Goal: Transaction & Acquisition: Download file/media

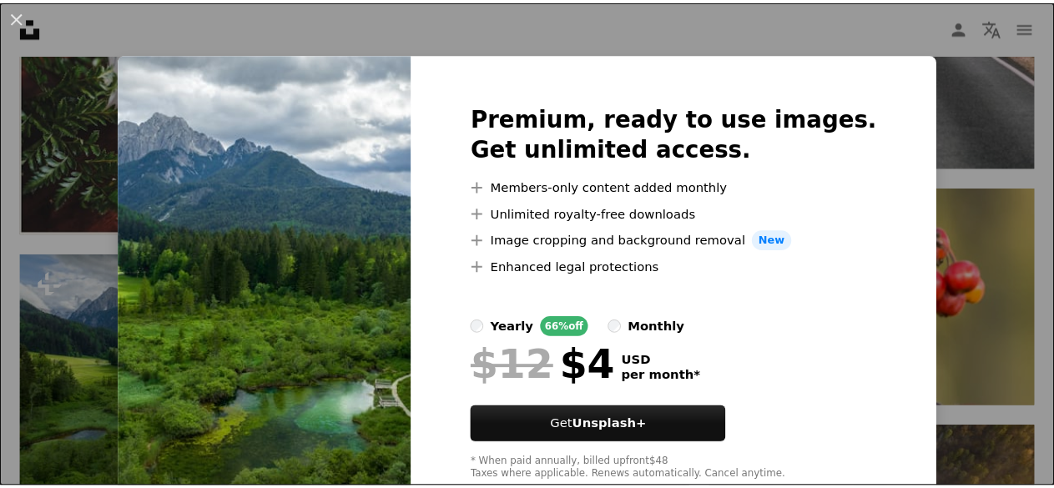
scroll to position [47, 0]
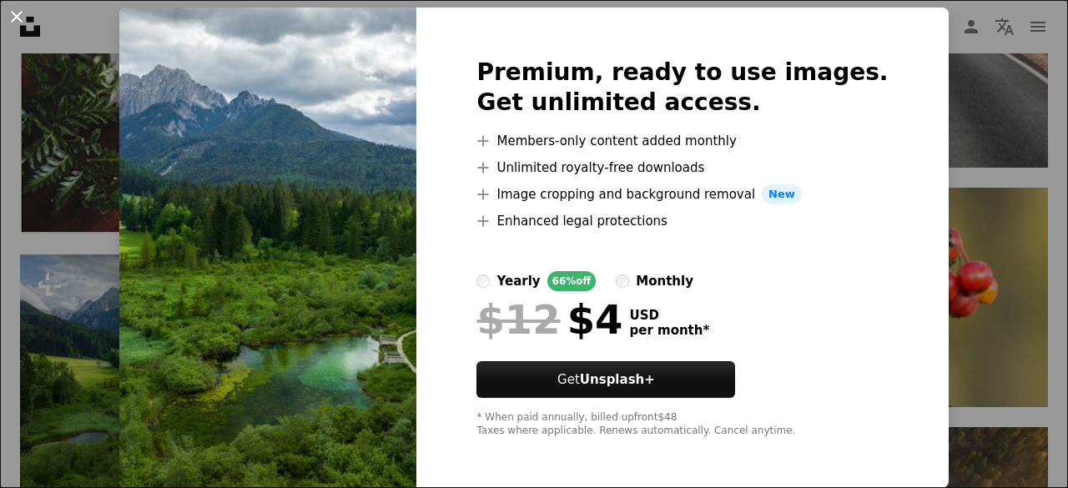
click at [17, 13] on button "An X shape" at bounding box center [17, 17] width 20 height 20
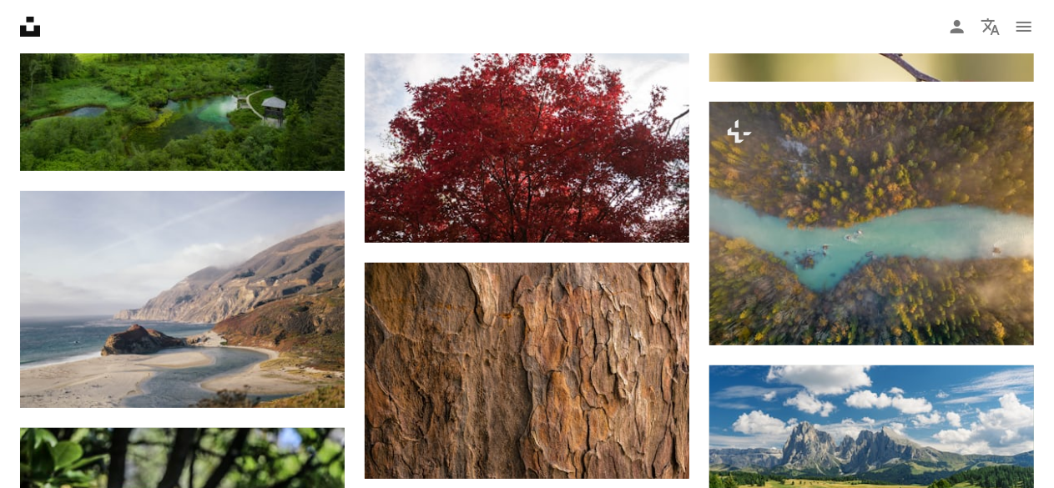
scroll to position [9723, 0]
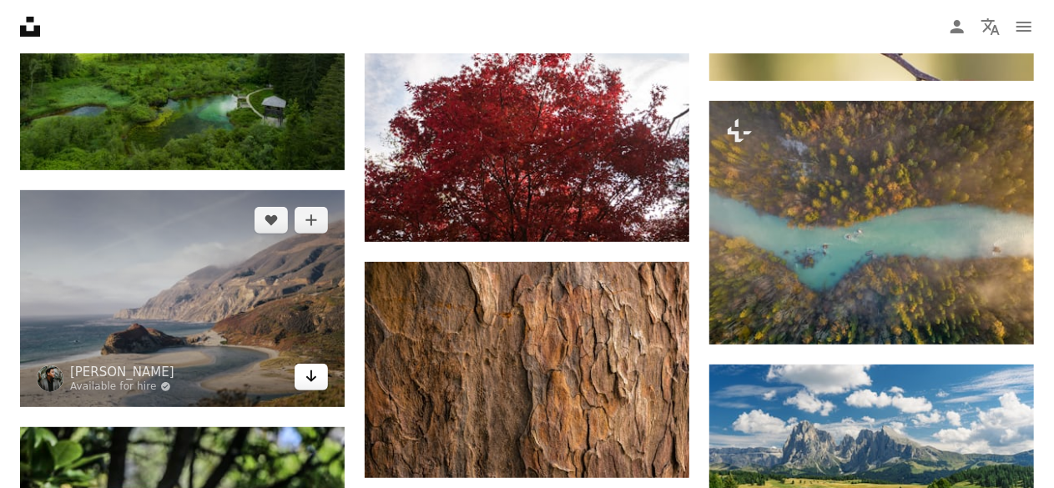
click at [309, 381] on icon "Arrow pointing down" at bounding box center [310, 376] width 13 height 20
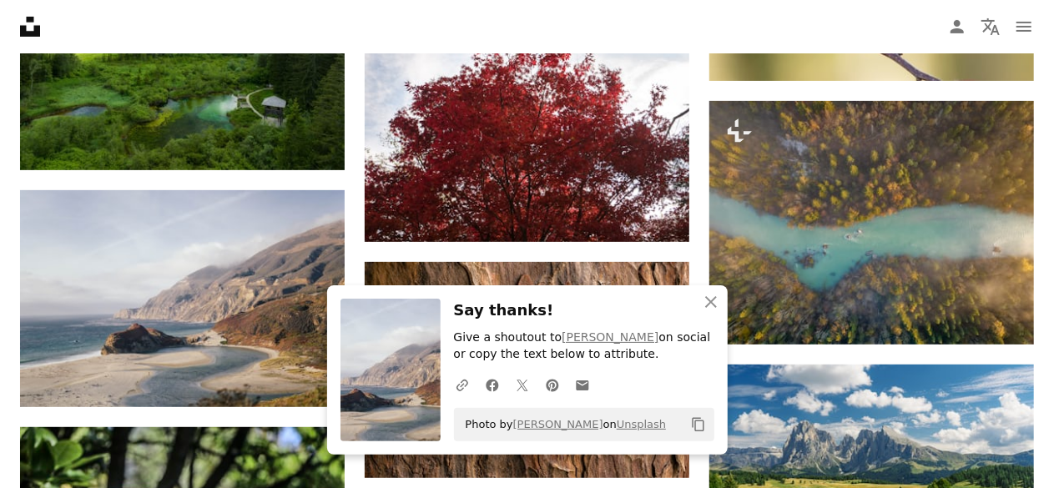
click at [707, 299] on icon "An X shape" at bounding box center [711, 302] width 20 height 20
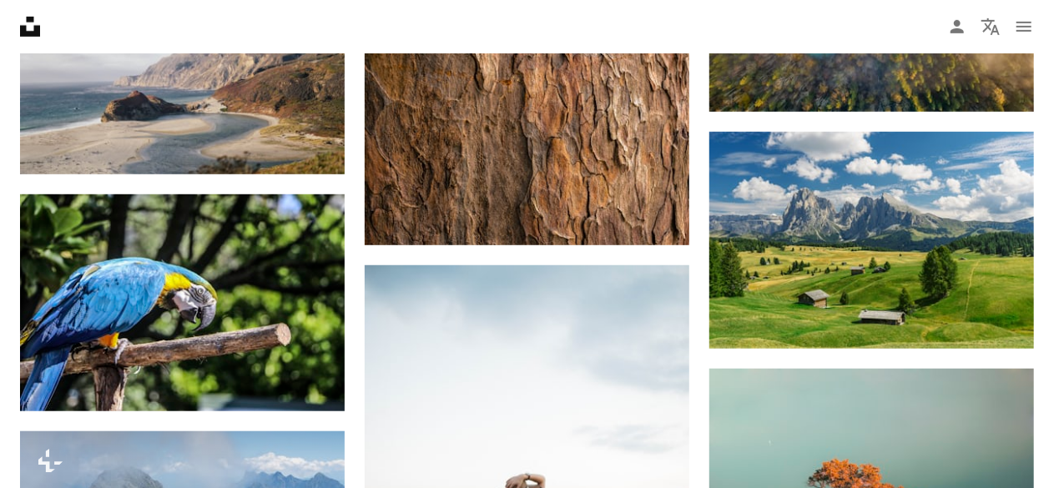
scroll to position [9962, 0]
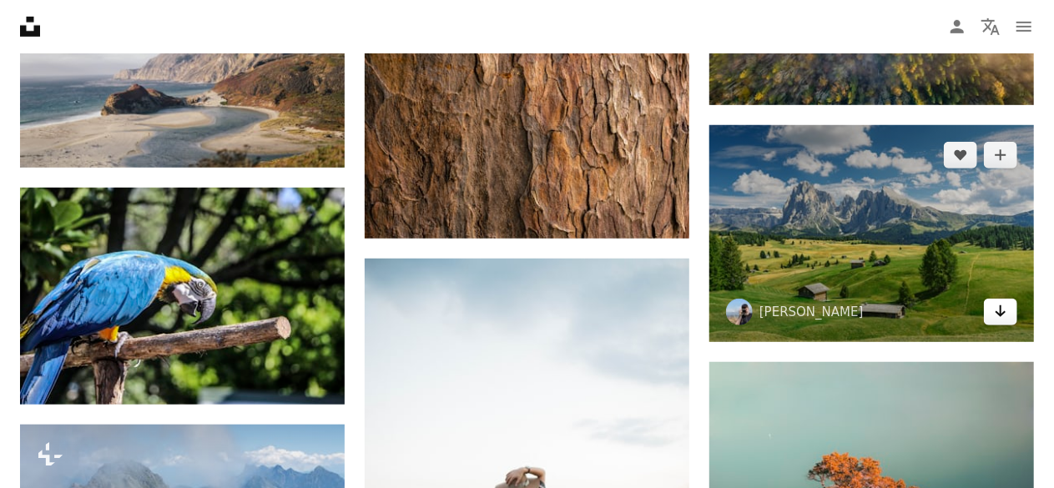
click at [1002, 308] on icon "Arrow pointing down" at bounding box center [1000, 311] width 13 height 20
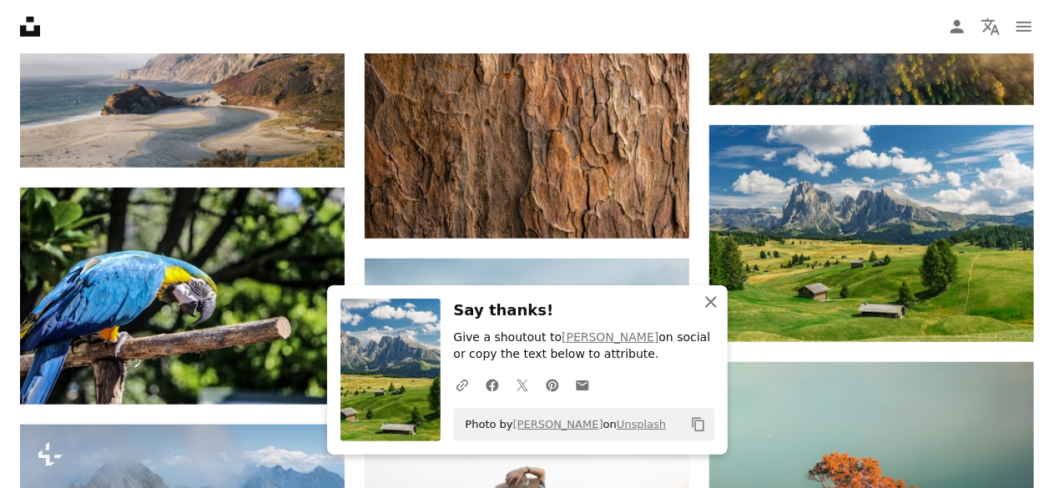
click at [710, 298] on icon "An X shape" at bounding box center [711, 302] width 20 height 20
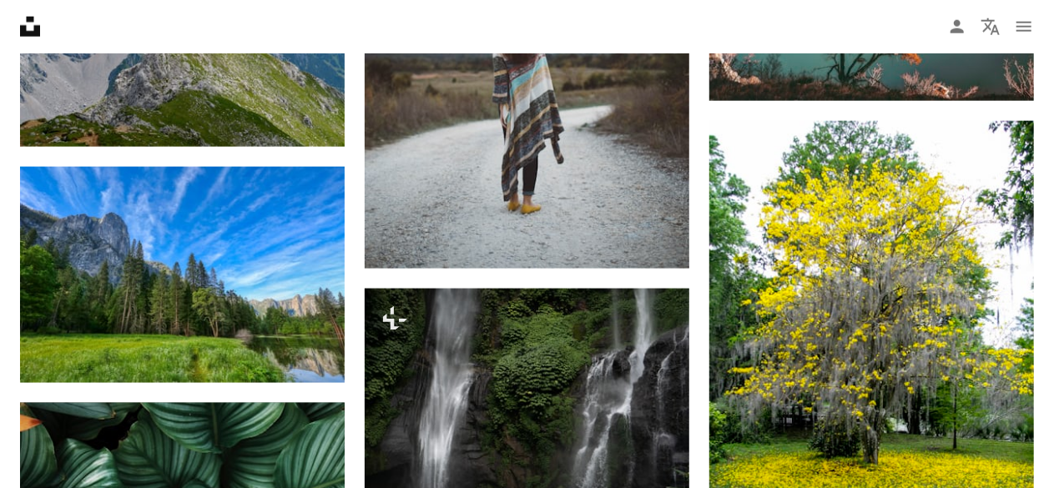
scroll to position [10464, 0]
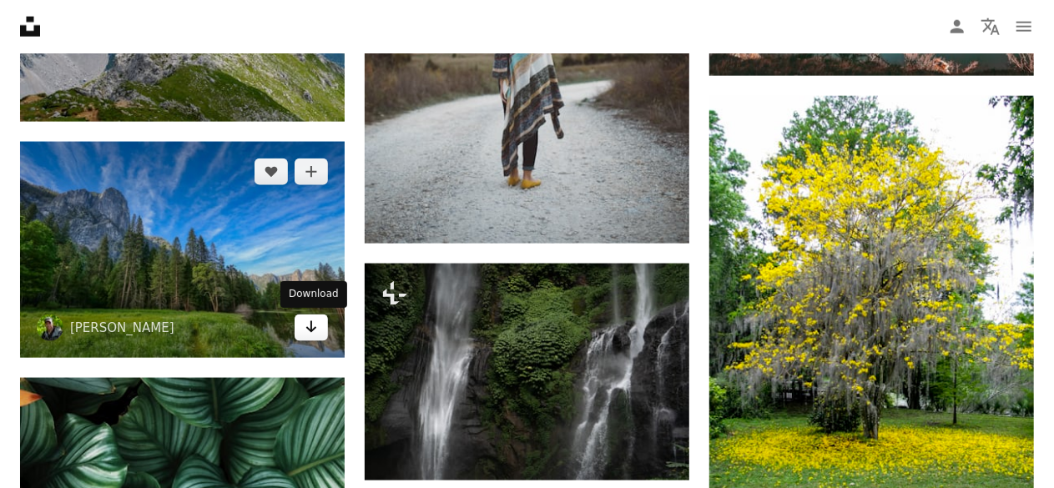
click at [304, 328] on icon "Arrow pointing down" at bounding box center [310, 327] width 13 height 20
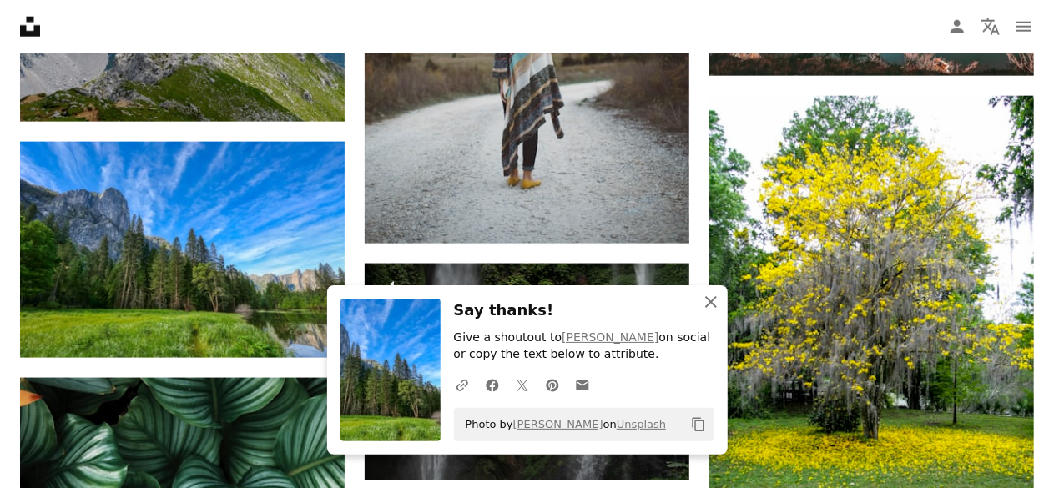
click at [712, 301] on icon "button" at bounding box center [711, 302] width 12 height 12
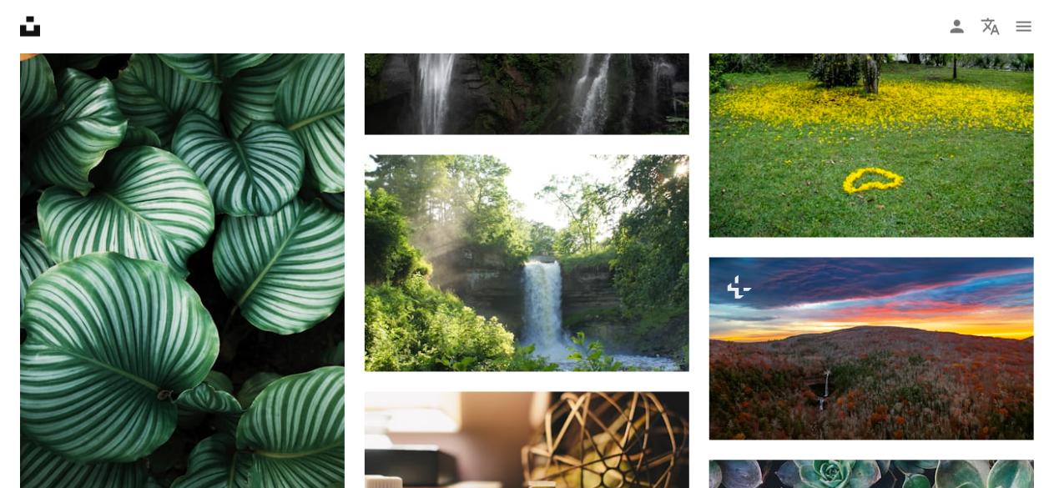
scroll to position [10811, 0]
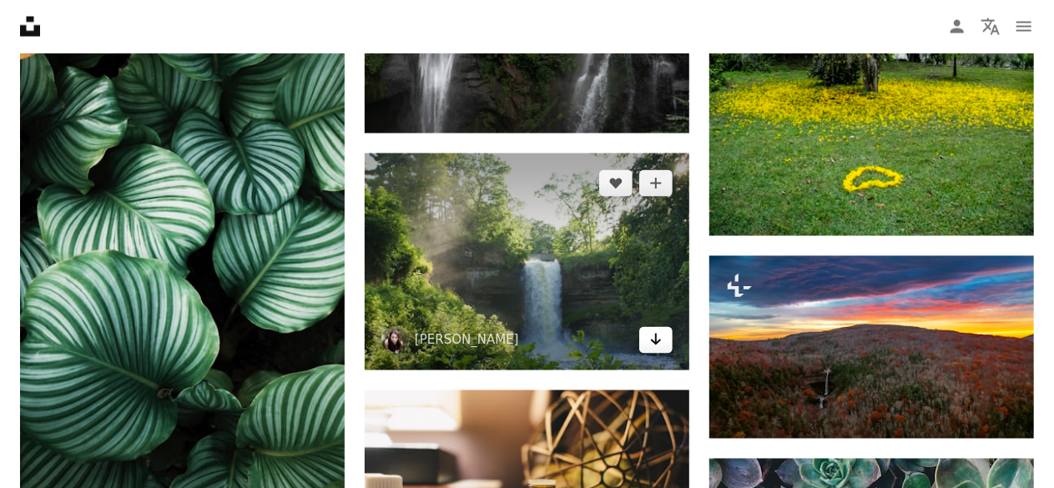
click at [655, 341] on icon "Download" at bounding box center [656, 340] width 11 height 12
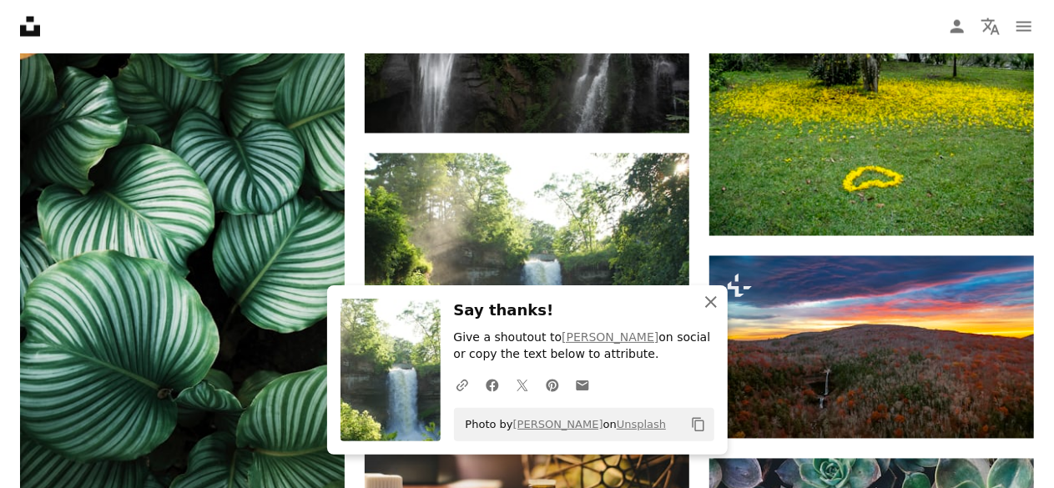
click at [713, 299] on icon "button" at bounding box center [711, 302] width 12 height 12
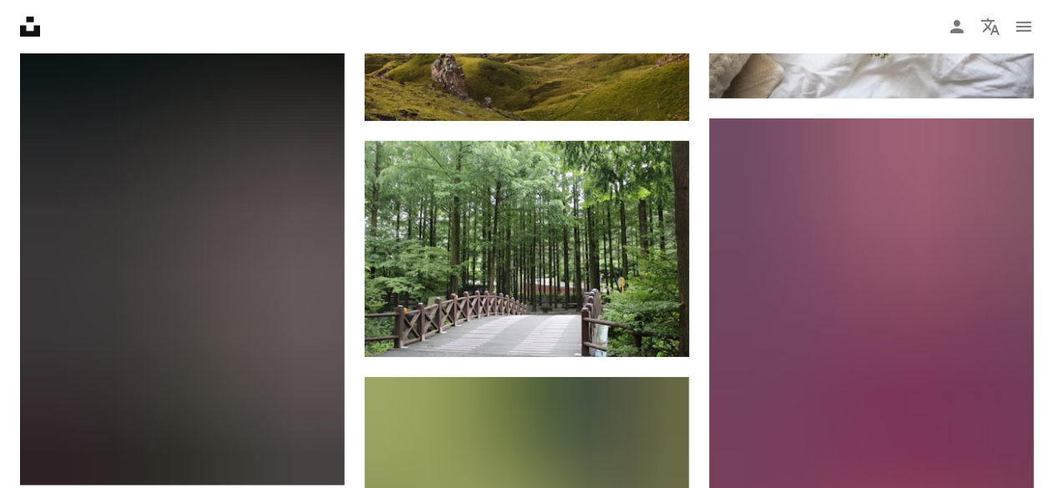
scroll to position [13028, 0]
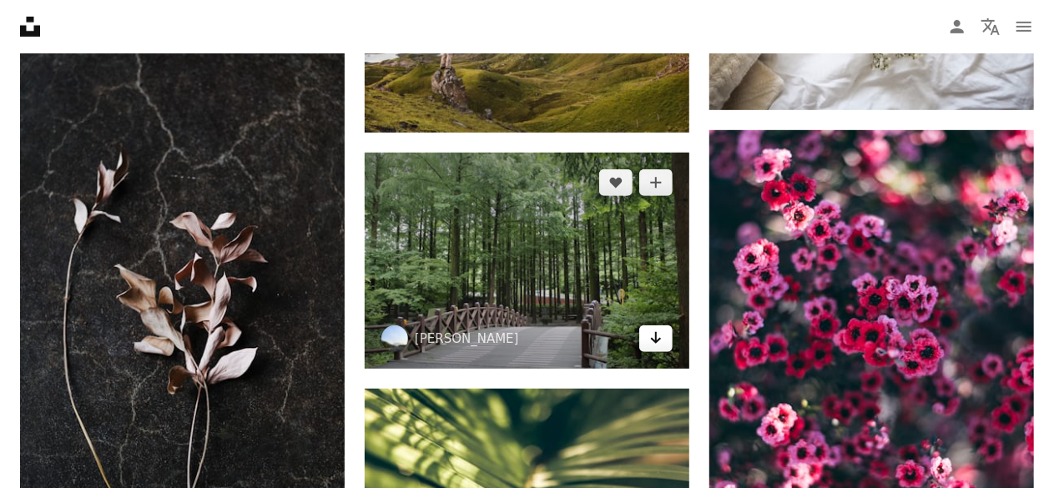
click at [661, 335] on icon "Arrow pointing down" at bounding box center [655, 338] width 13 height 20
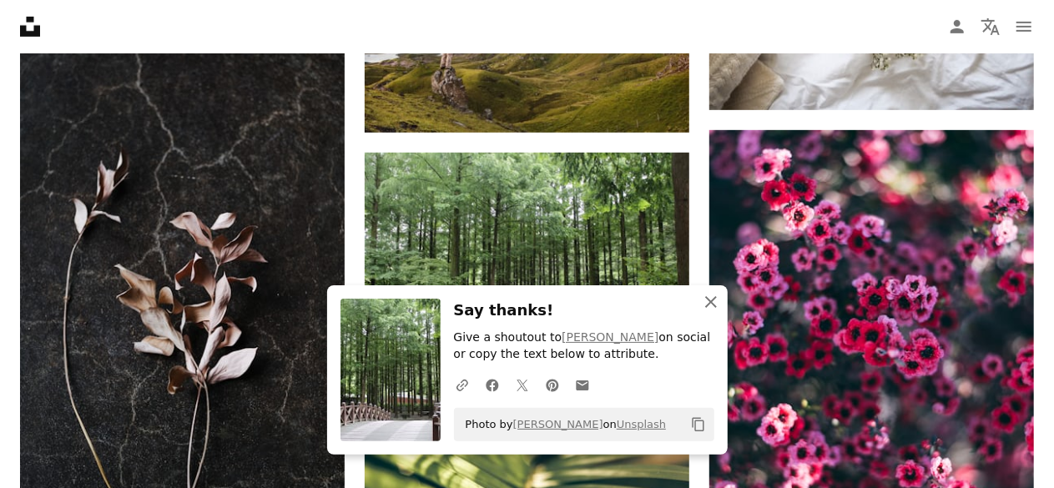
click at [710, 299] on icon "An X shape" at bounding box center [711, 302] width 20 height 20
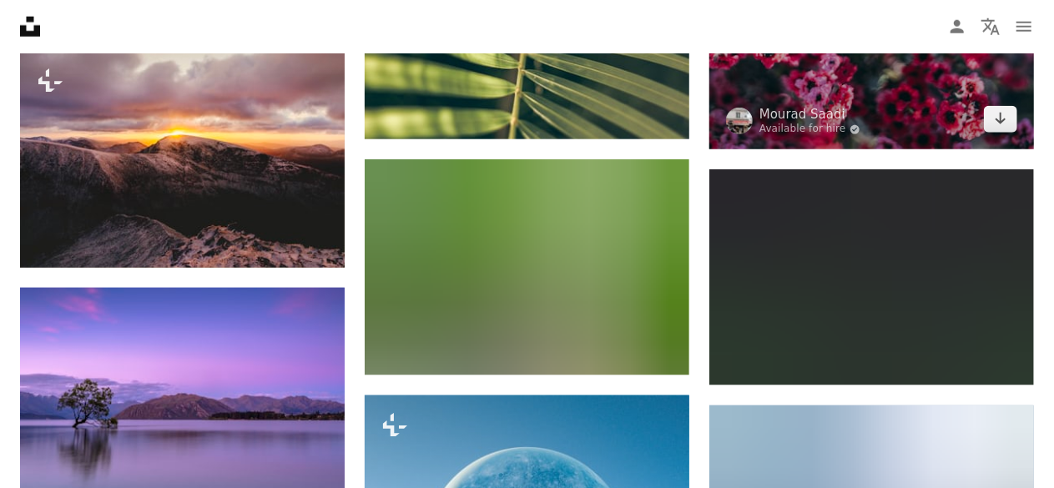
scroll to position [13504, 0]
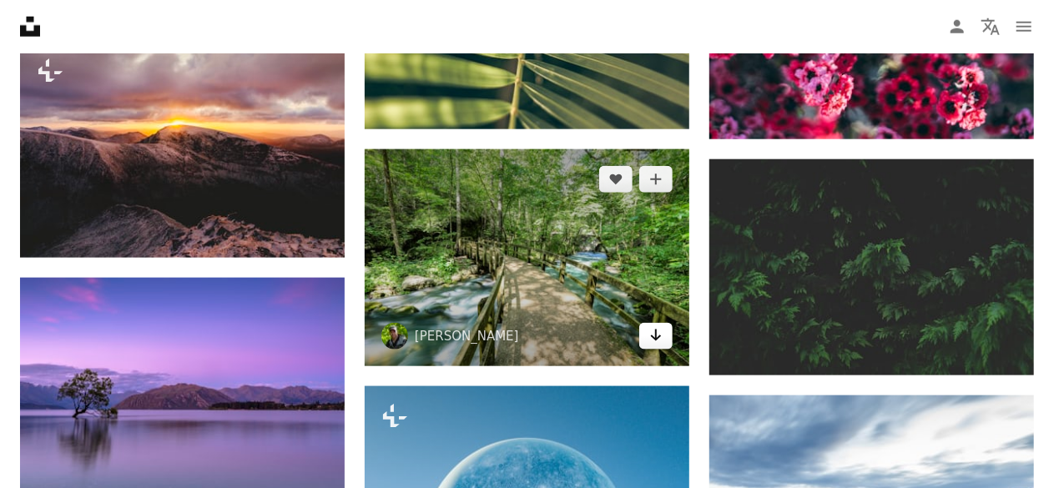
click at [656, 334] on icon "Download" at bounding box center [656, 336] width 11 height 12
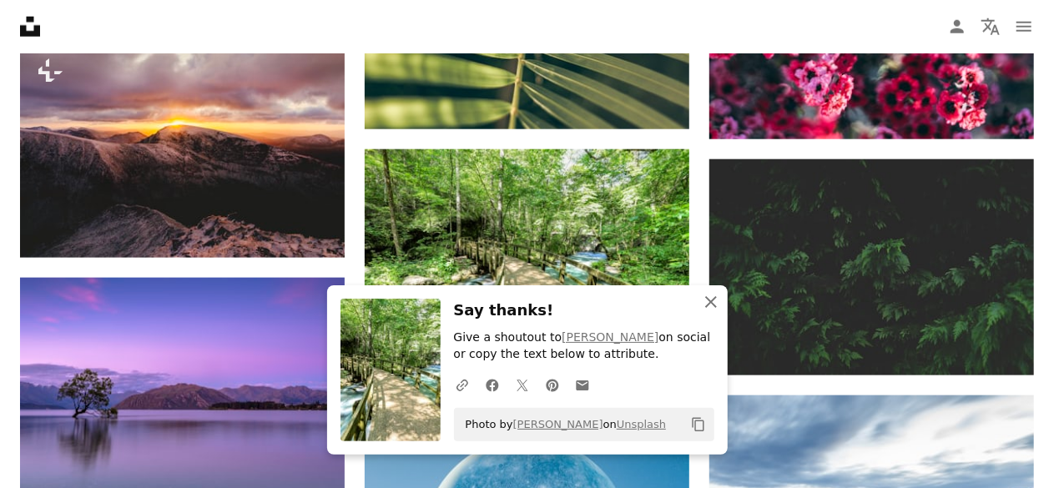
click at [706, 299] on icon "An X shape" at bounding box center [711, 302] width 20 height 20
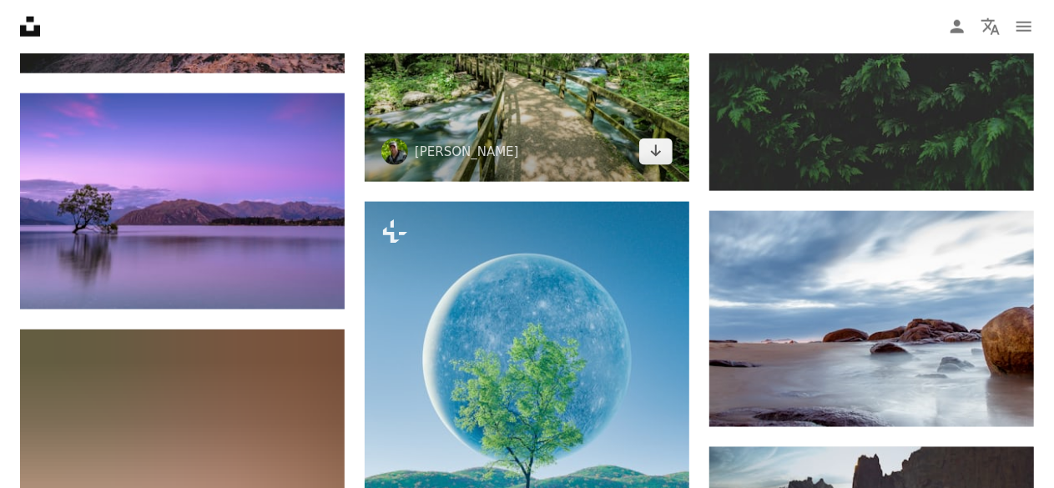
scroll to position [13690, 0]
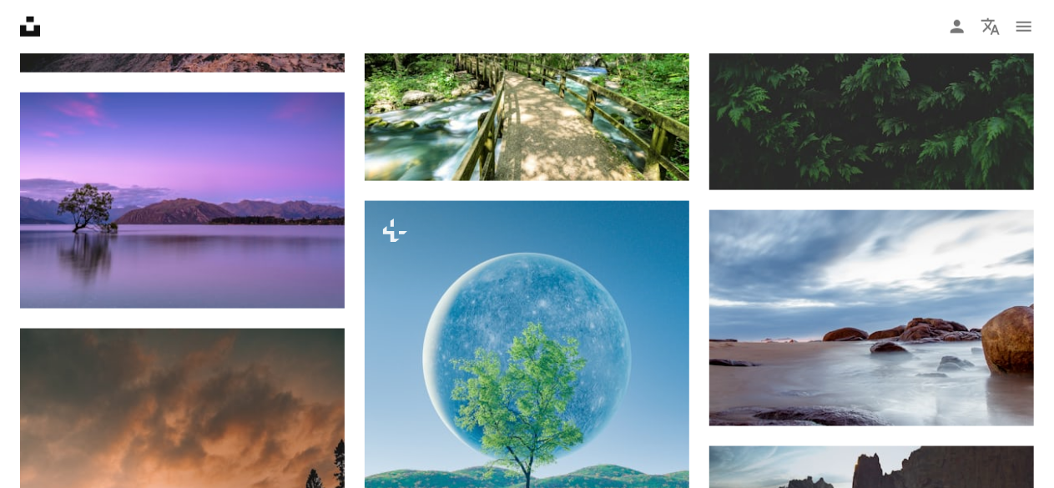
drag, startPoint x: 484, startPoint y: 301, endPoint x: 350, endPoint y: 182, distance: 179.0
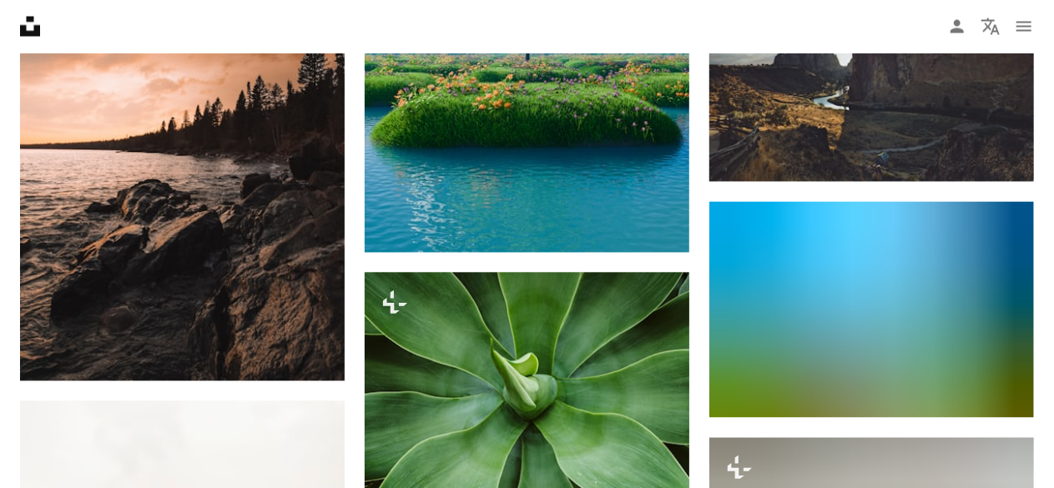
scroll to position [14123, 0]
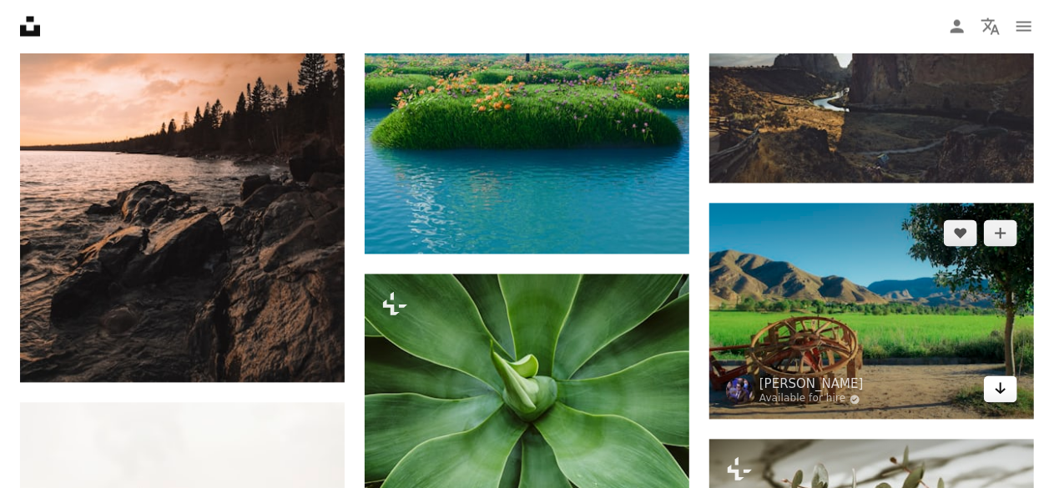
click at [996, 389] on icon "Download" at bounding box center [1000, 389] width 11 height 12
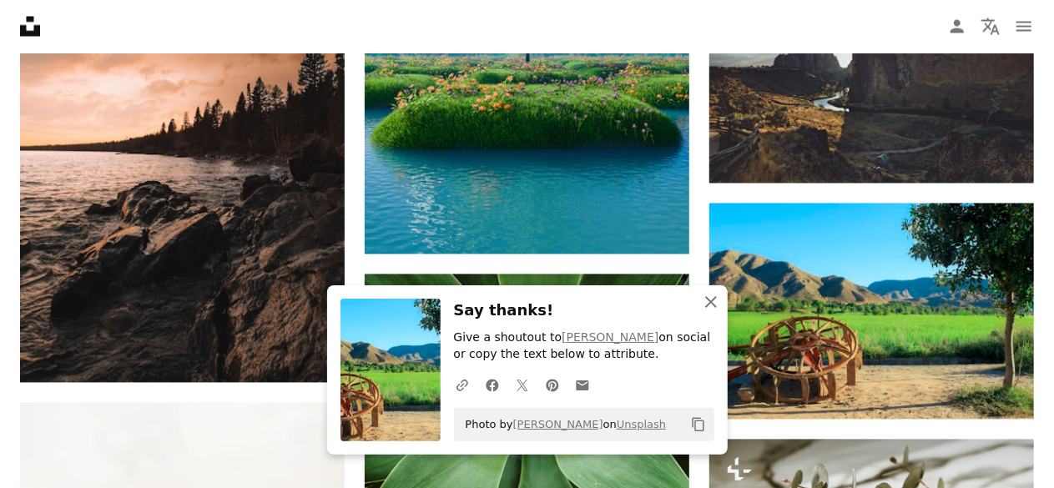
click at [704, 299] on icon "An X shape" at bounding box center [711, 302] width 20 height 20
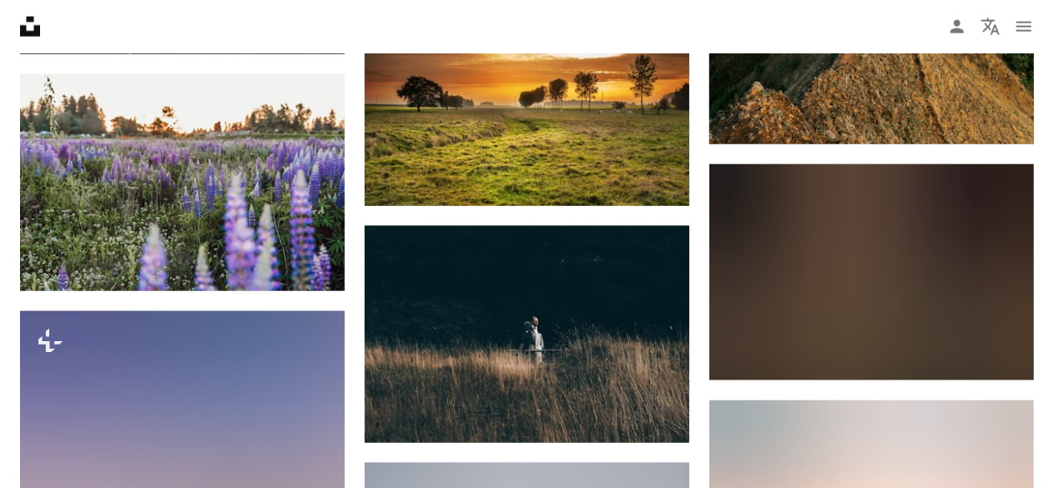
scroll to position [16824, 0]
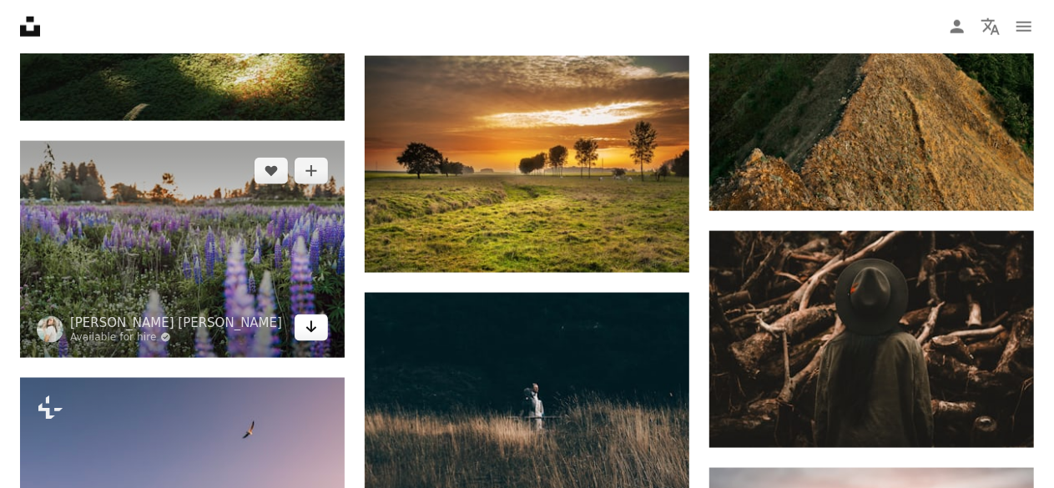
click at [309, 326] on icon "Arrow pointing down" at bounding box center [310, 327] width 13 height 20
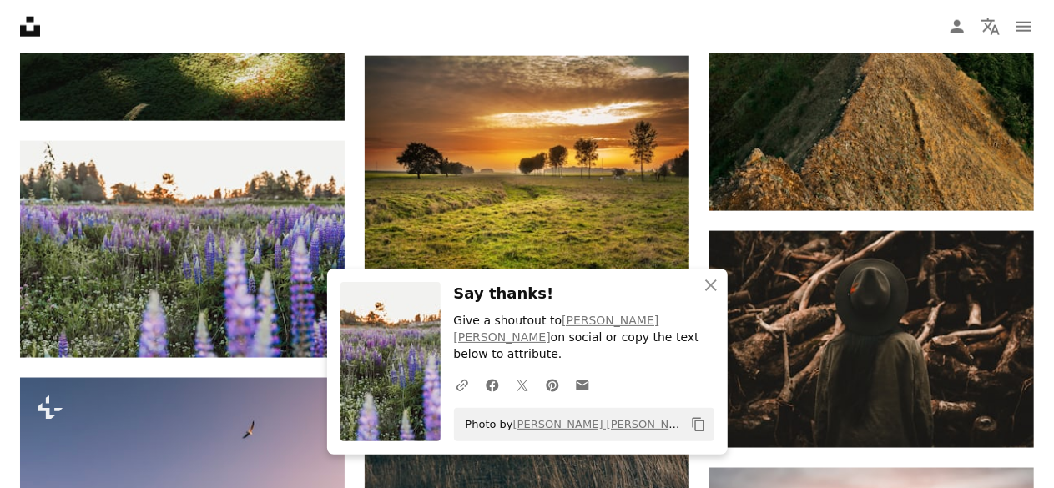
click at [711, 291] on icon "button" at bounding box center [711, 285] width 12 height 12
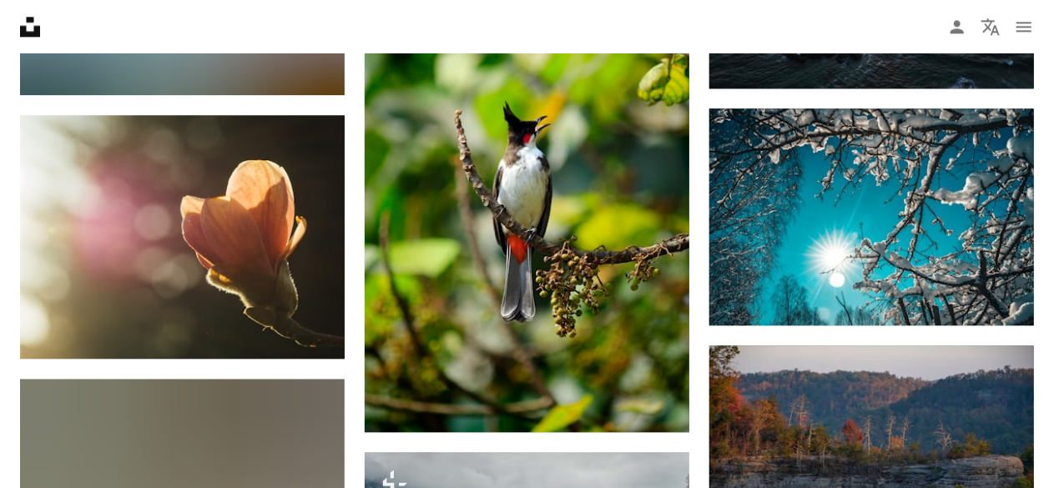
scroll to position [20894, 0]
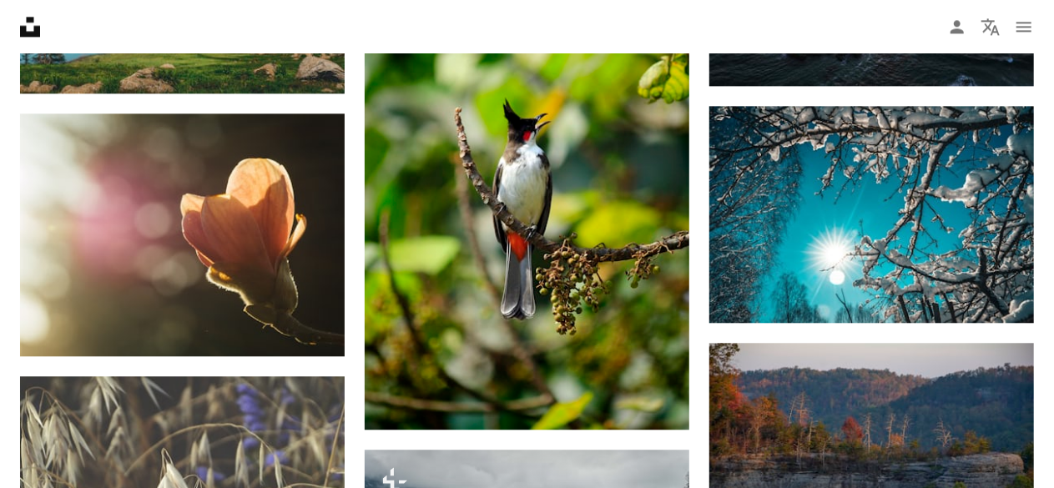
drag, startPoint x: 355, startPoint y: 259, endPoint x: 352, endPoint y: 301, distance: 41.8
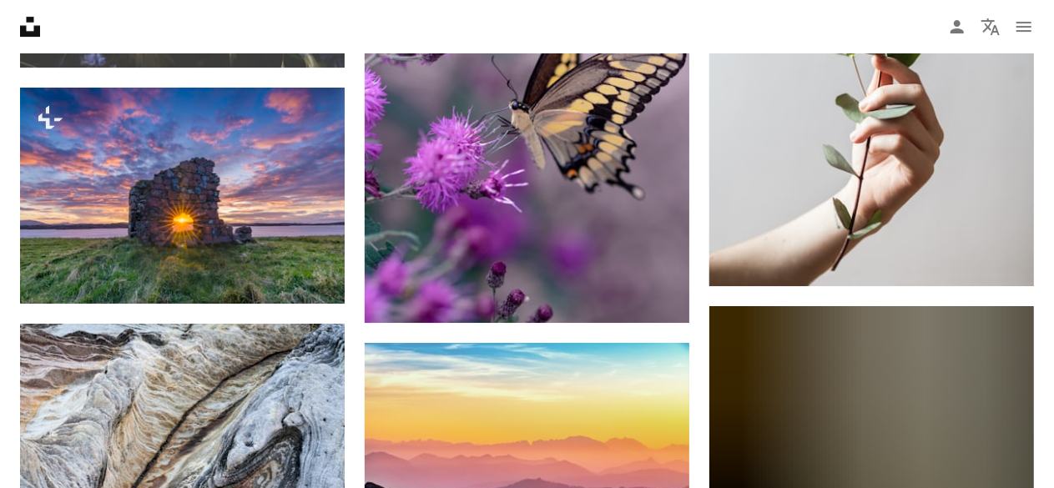
scroll to position [21719, 0]
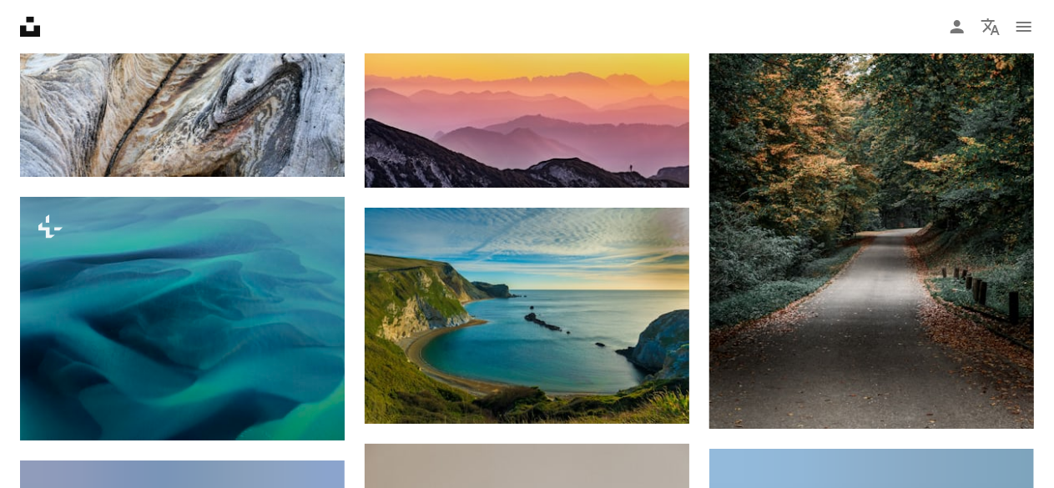
scroll to position [22054, 0]
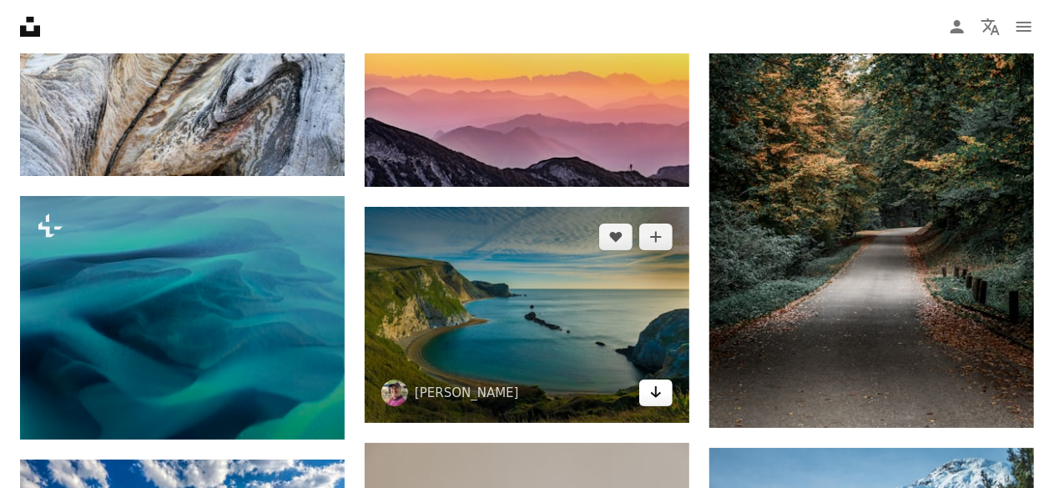
click at [657, 395] on icon "Arrow pointing down" at bounding box center [655, 392] width 13 height 20
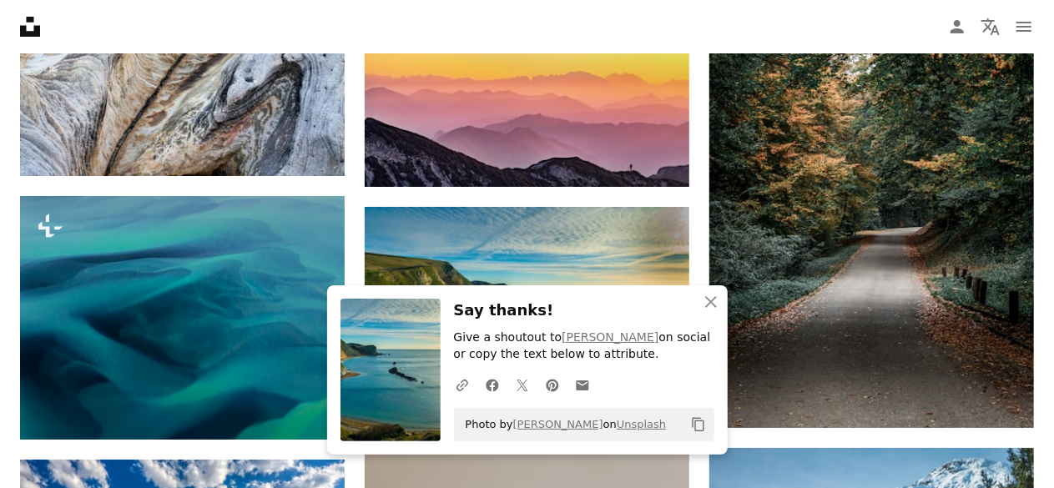
click at [711, 302] on icon "button" at bounding box center [711, 302] width 12 height 12
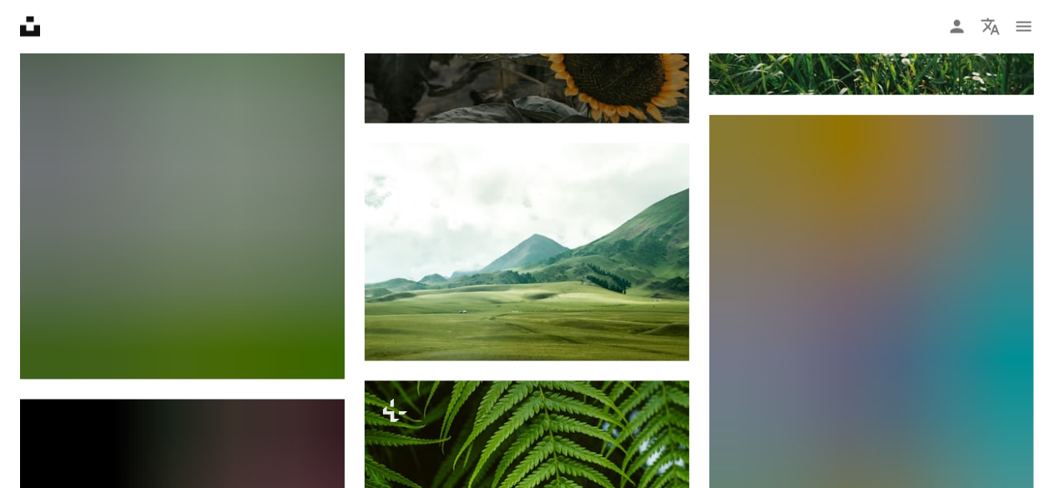
scroll to position [23368, 0]
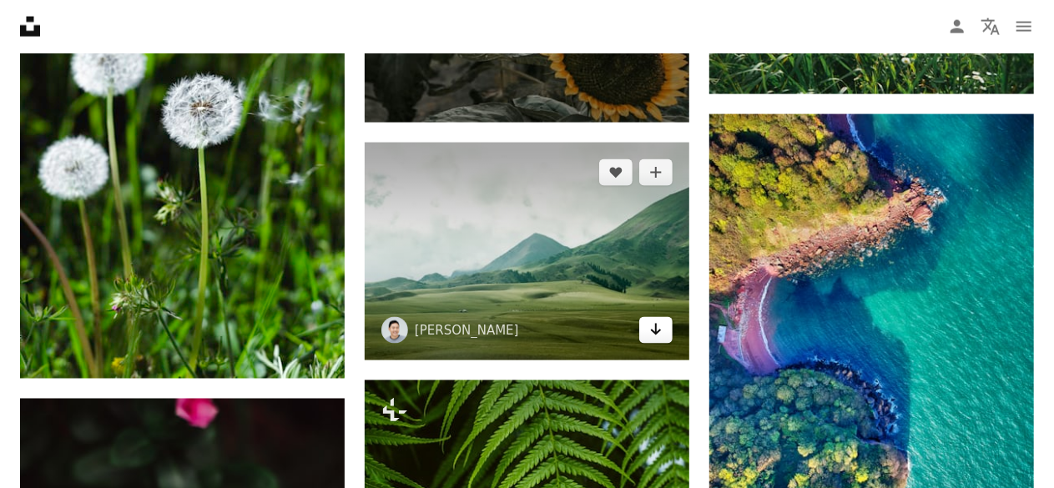
click at [656, 336] on icon "Arrow pointing down" at bounding box center [655, 330] width 13 height 20
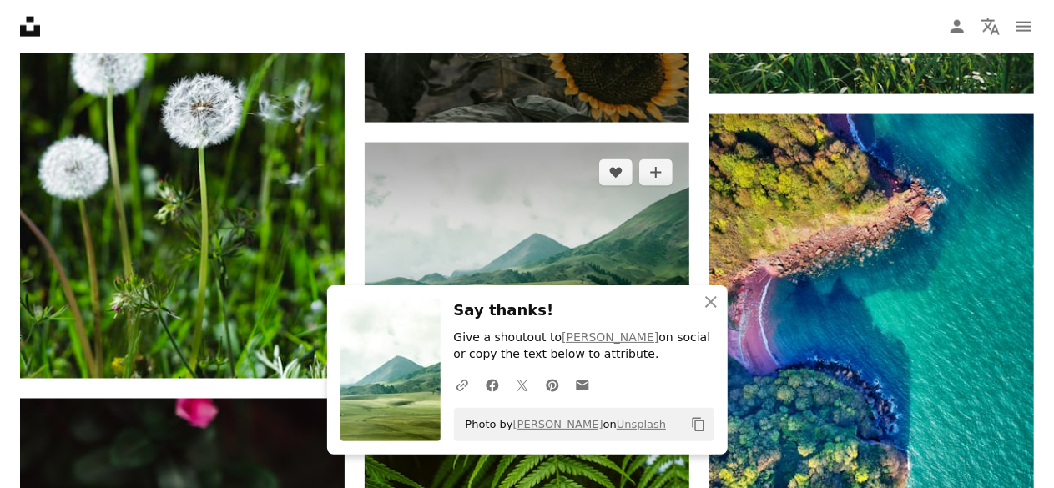
click at [656, 336] on p "Give a shoutout to [PERSON_NAME] on social or copy the text below to attribute." at bounding box center [584, 346] width 260 height 33
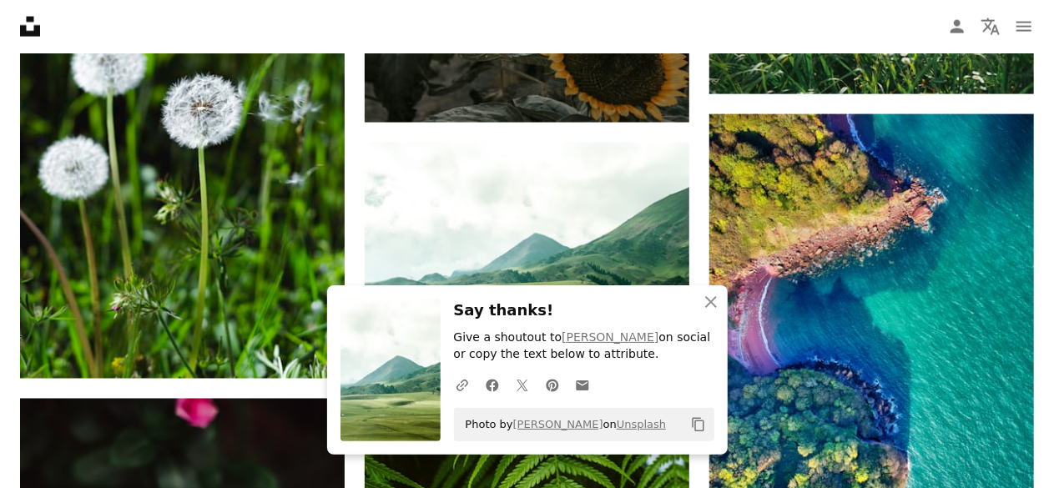
click at [713, 304] on icon "button" at bounding box center [711, 302] width 12 height 12
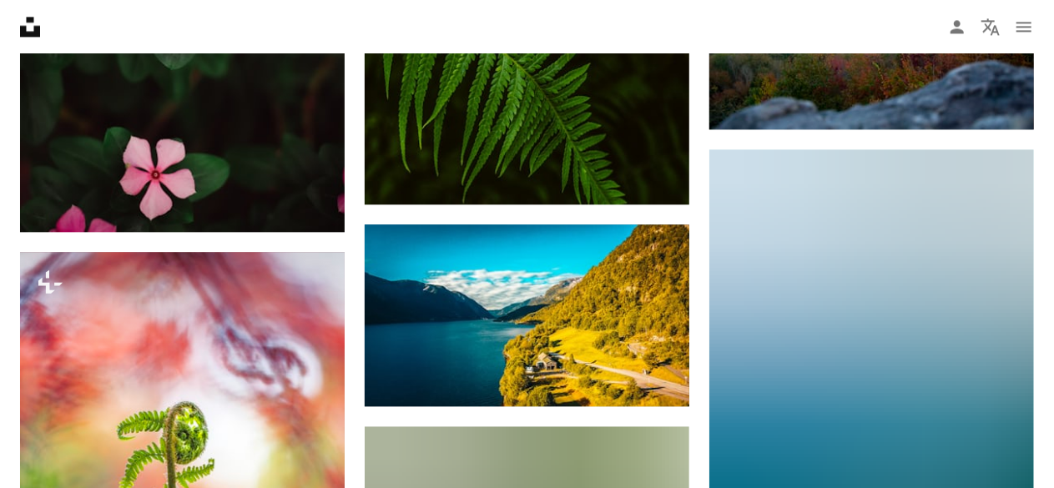
scroll to position [24026, 0]
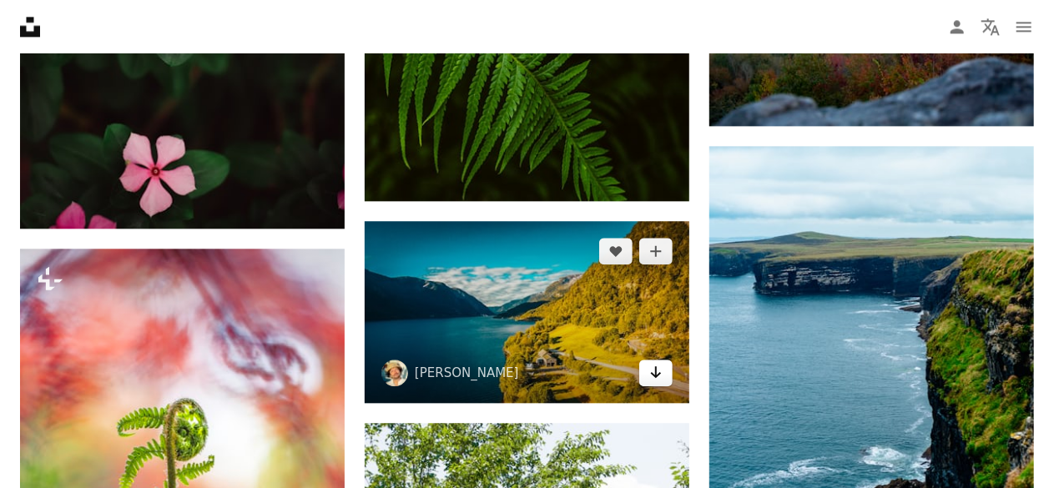
click at [657, 371] on icon "Arrow pointing down" at bounding box center [655, 372] width 13 height 20
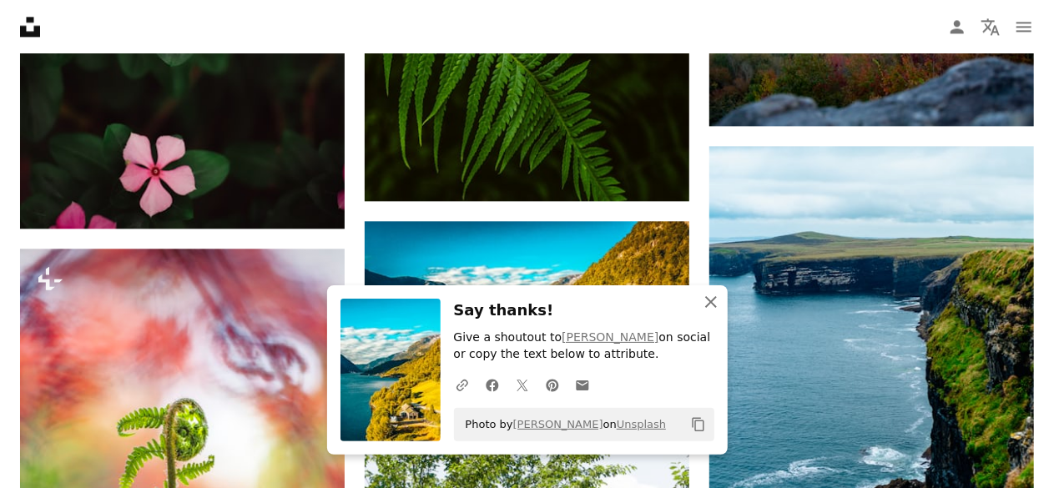
click at [711, 301] on icon "button" at bounding box center [711, 302] width 12 height 12
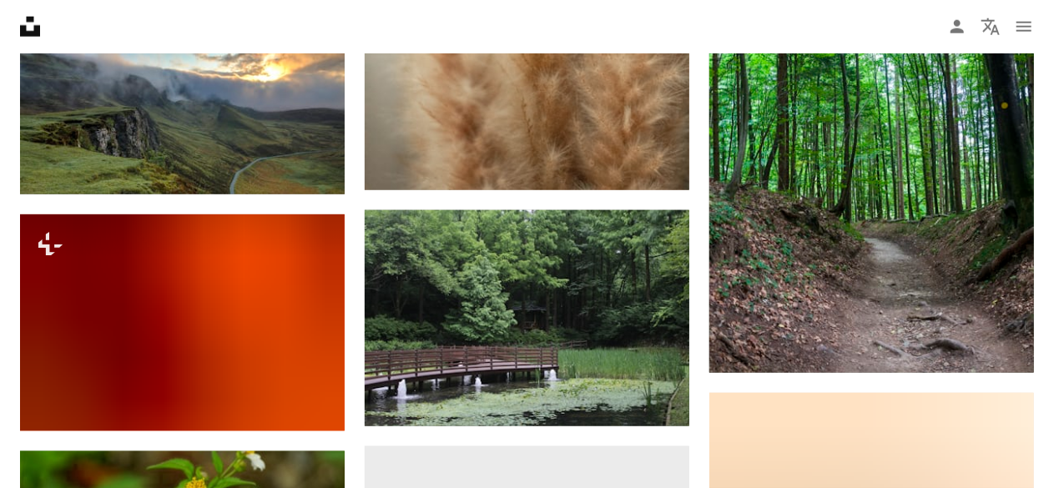
scroll to position [26225, 0]
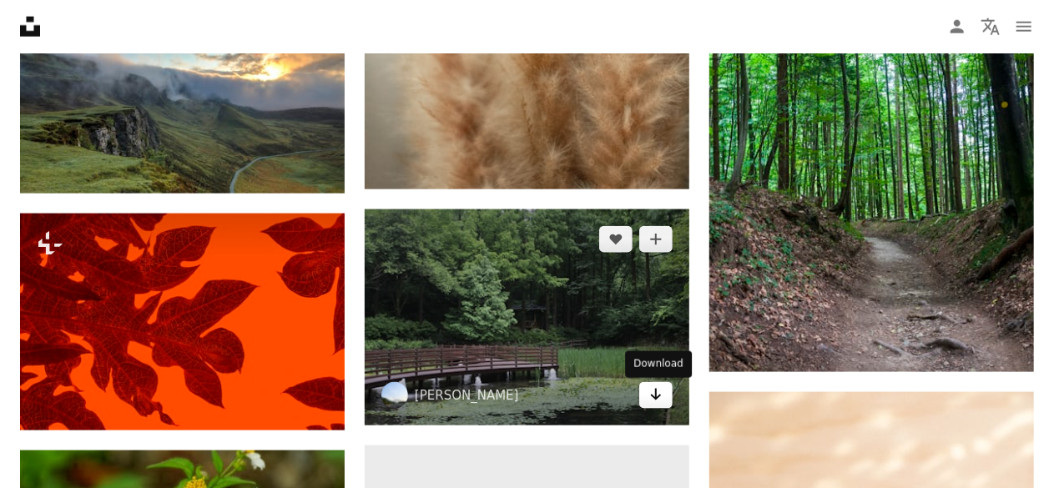
click at [653, 390] on icon "Arrow pointing down" at bounding box center [655, 395] width 13 height 20
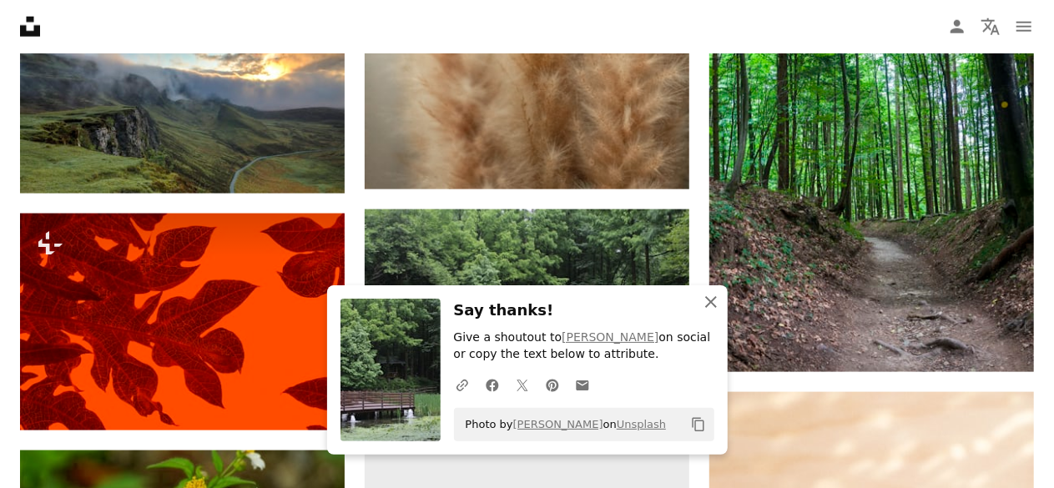
click at [712, 298] on icon "An X shape" at bounding box center [711, 302] width 20 height 20
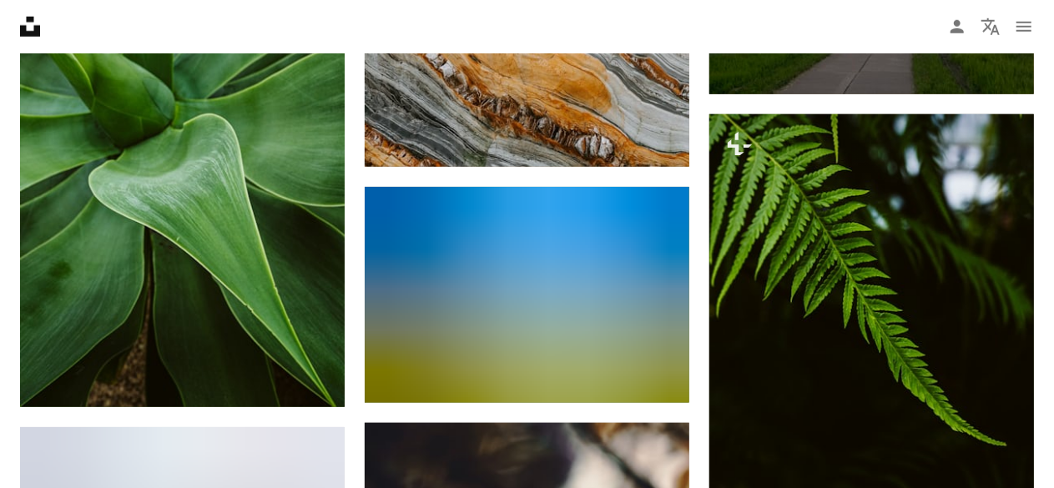
scroll to position [29205, 0]
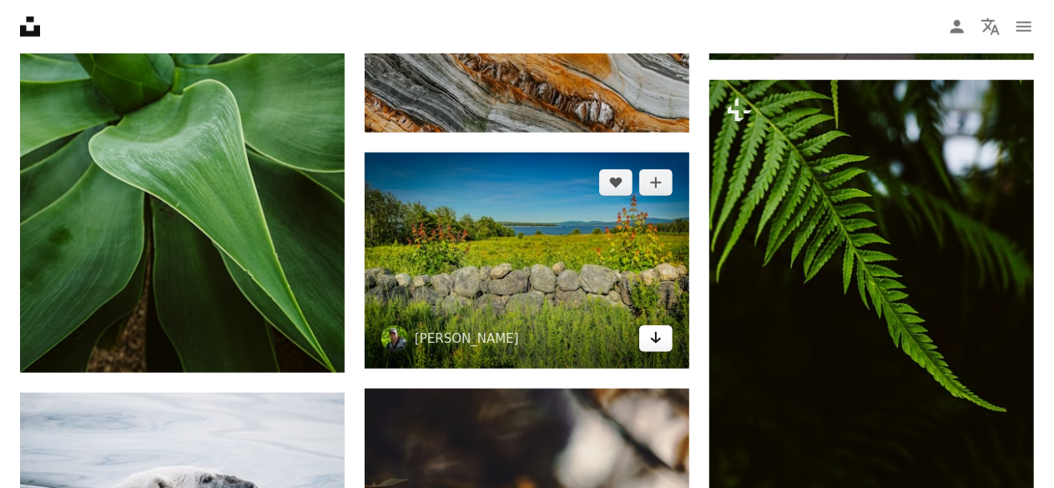
click at [656, 342] on icon "Download" at bounding box center [656, 338] width 11 height 12
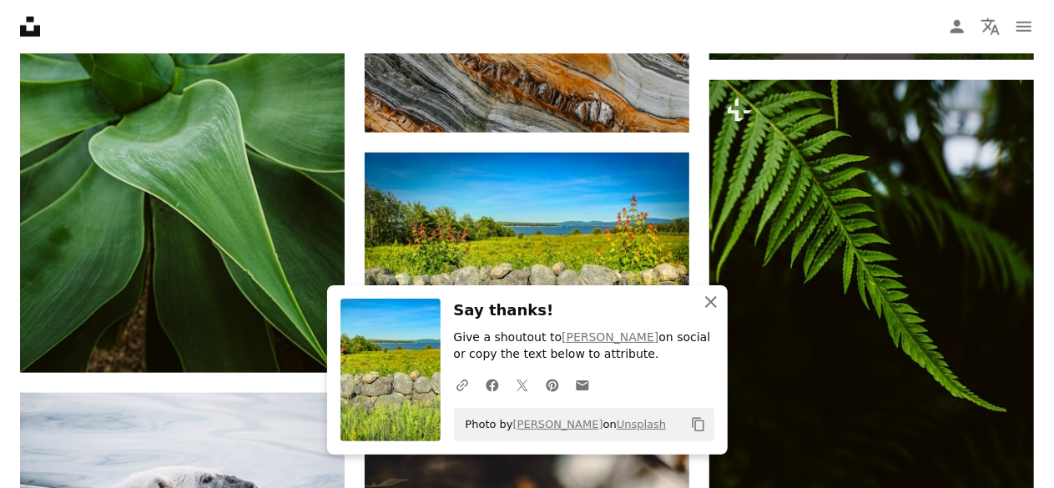
click at [711, 304] on icon "button" at bounding box center [711, 302] width 12 height 12
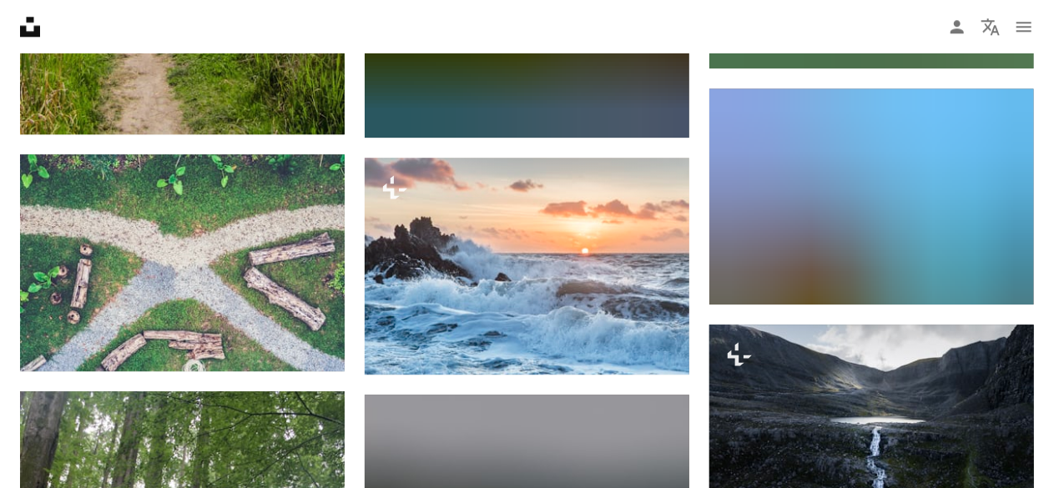
scroll to position [30606, 0]
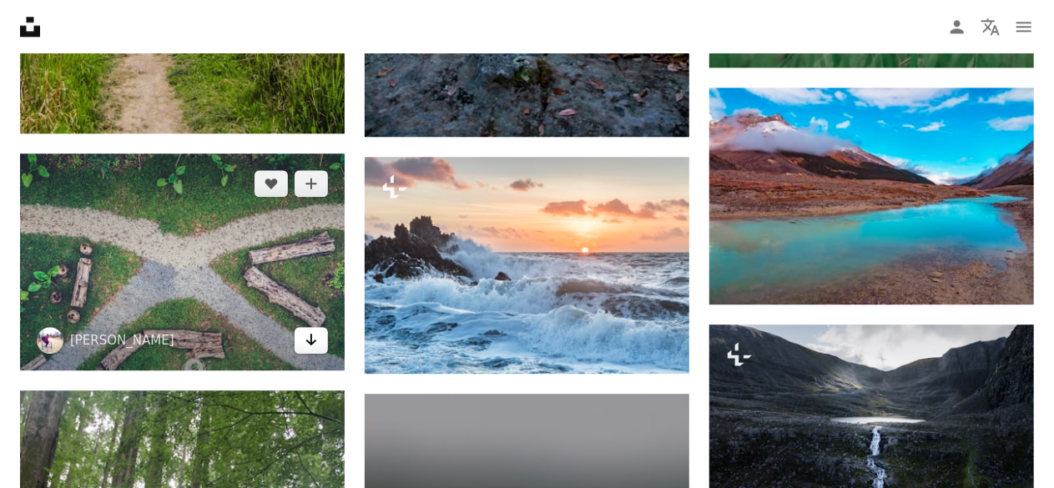
click at [313, 345] on icon "Download" at bounding box center [311, 340] width 11 height 12
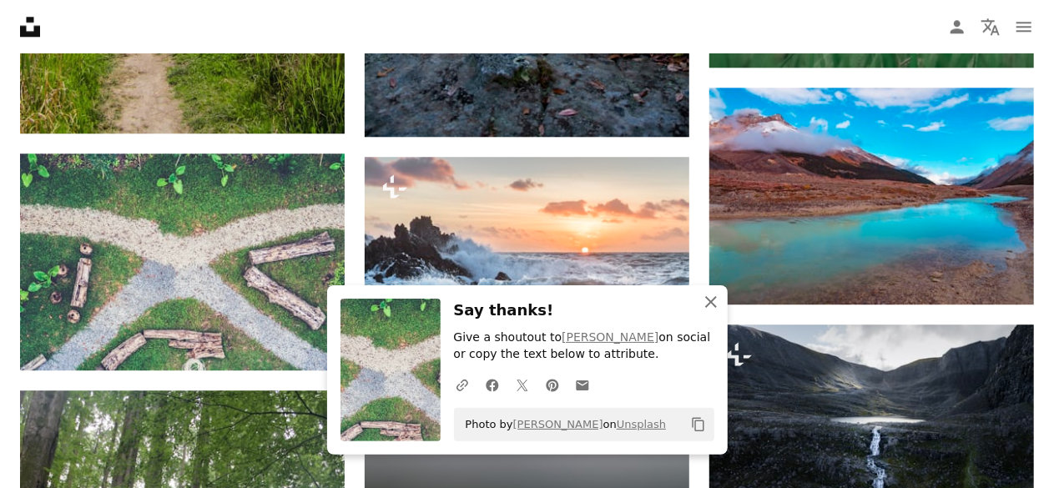
click at [719, 301] on icon "An X shape" at bounding box center [711, 302] width 20 height 20
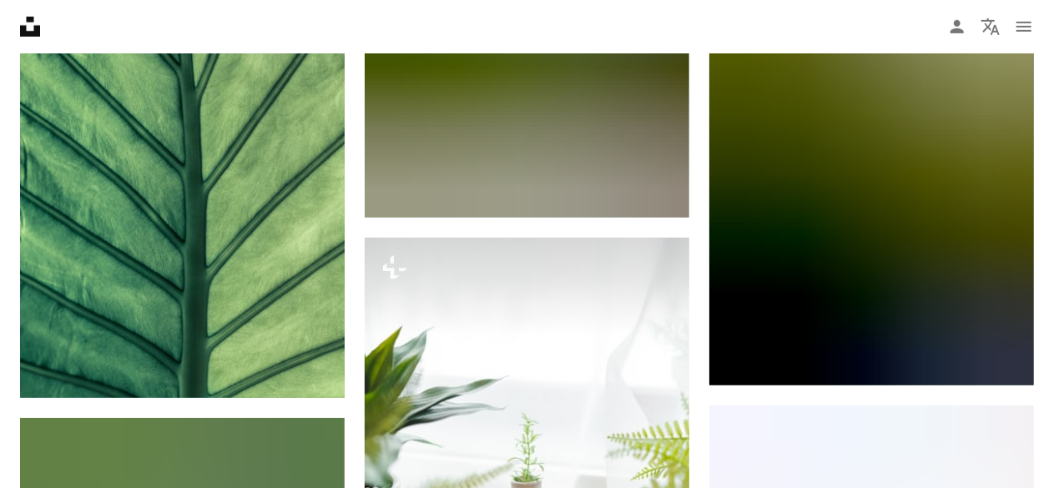
scroll to position [32040, 0]
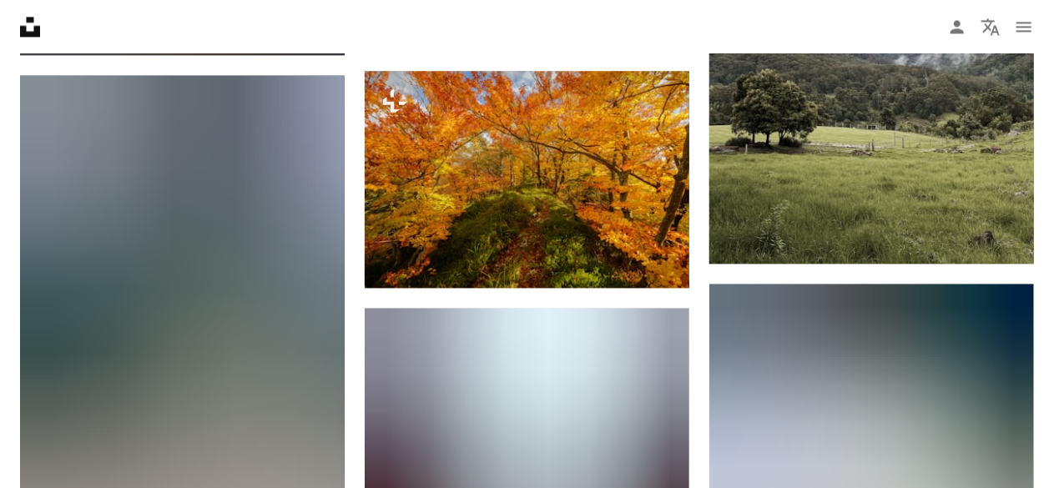
scroll to position [46051, 0]
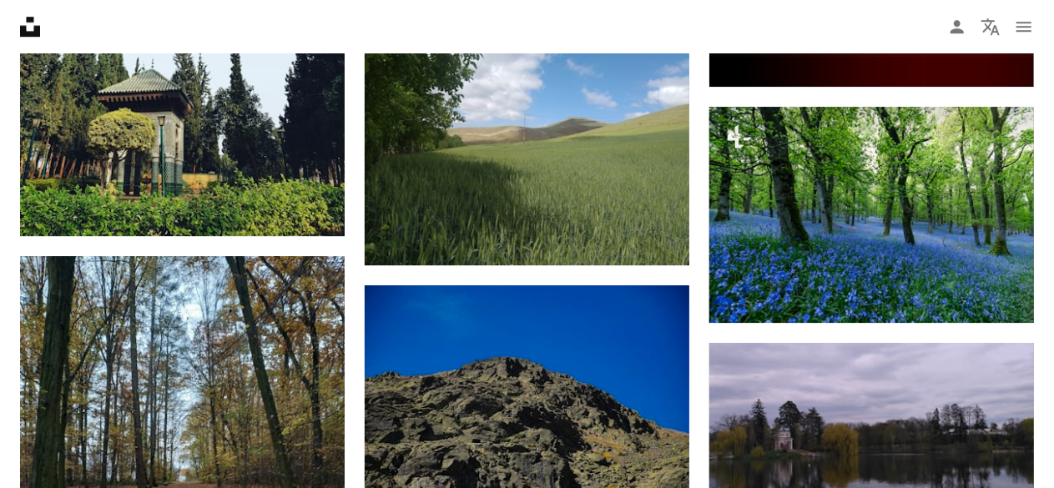
scroll to position [53085, 0]
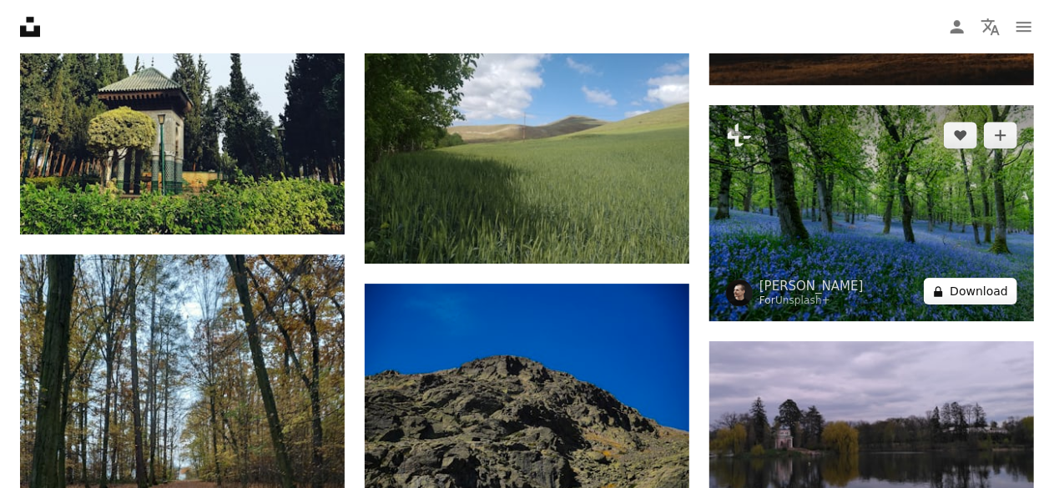
click at [970, 300] on button "A lock Download" at bounding box center [969, 291] width 93 height 27
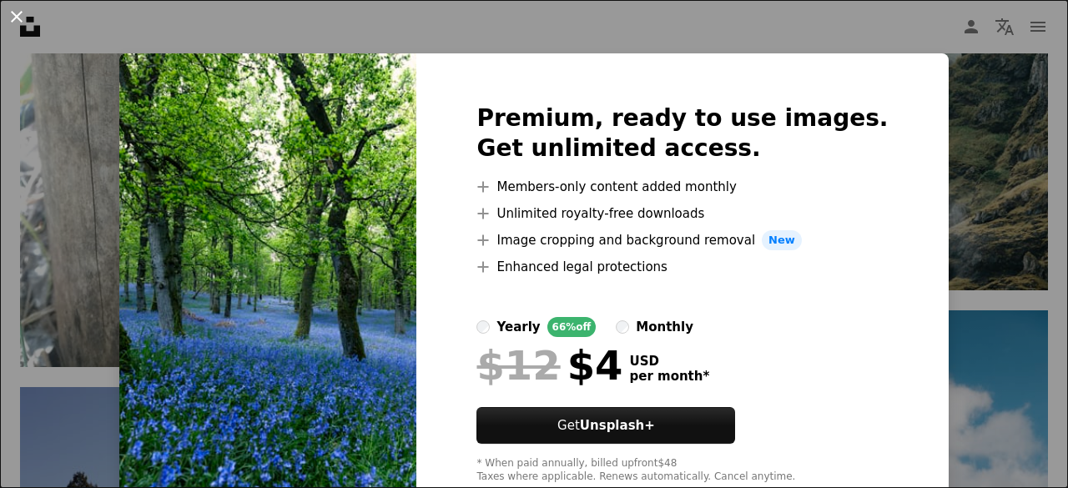
click at [15, 13] on button "An X shape" at bounding box center [17, 17] width 20 height 20
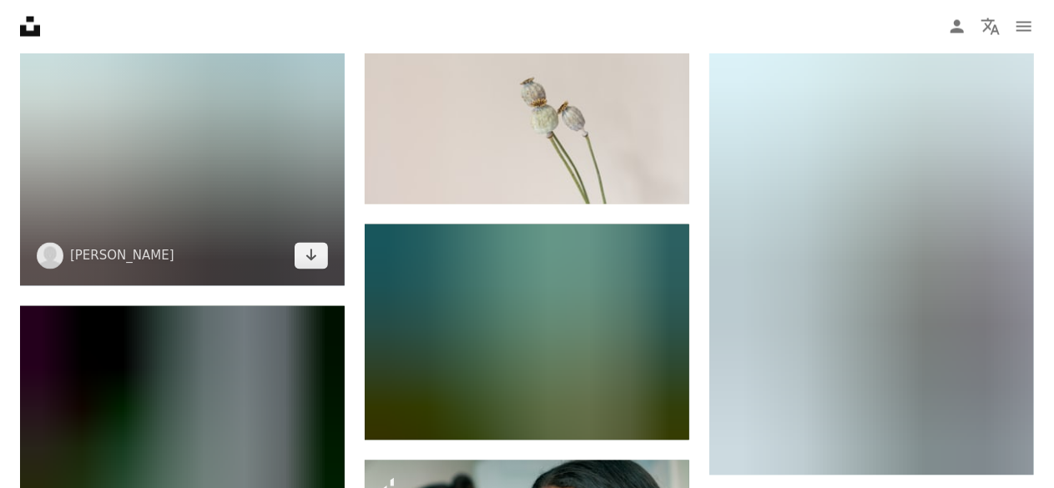
scroll to position [55123, 0]
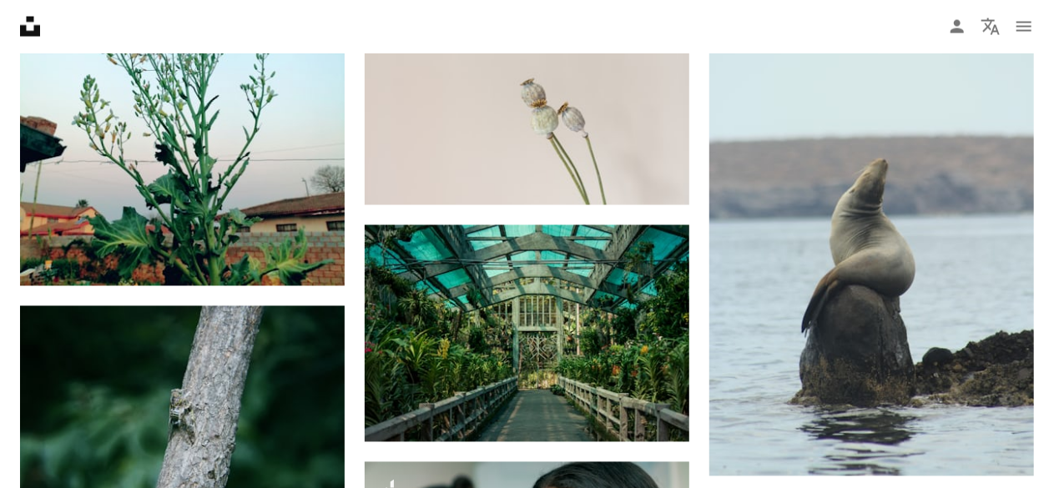
drag, startPoint x: 22, startPoint y: 151, endPoint x: 2, endPoint y: 149, distance: 20.1
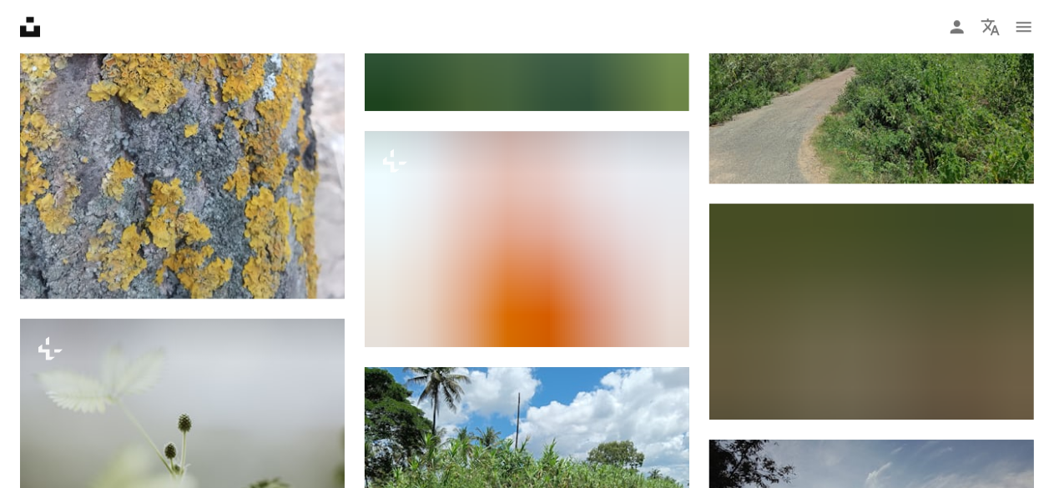
scroll to position [55943, 0]
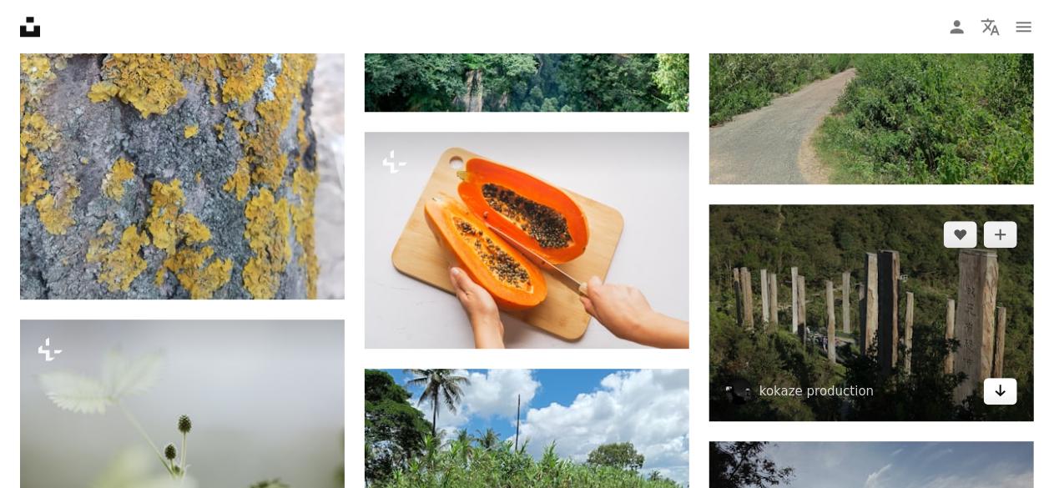
click at [999, 396] on icon "Arrow pointing down" at bounding box center [1000, 390] width 13 height 20
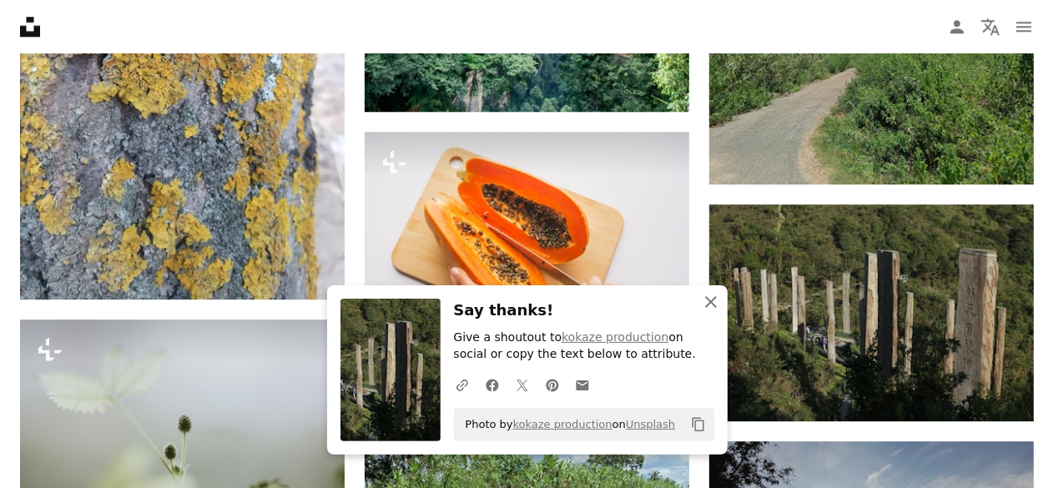
click at [711, 304] on icon "button" at bounding box center [711, 302] width 12 height 12
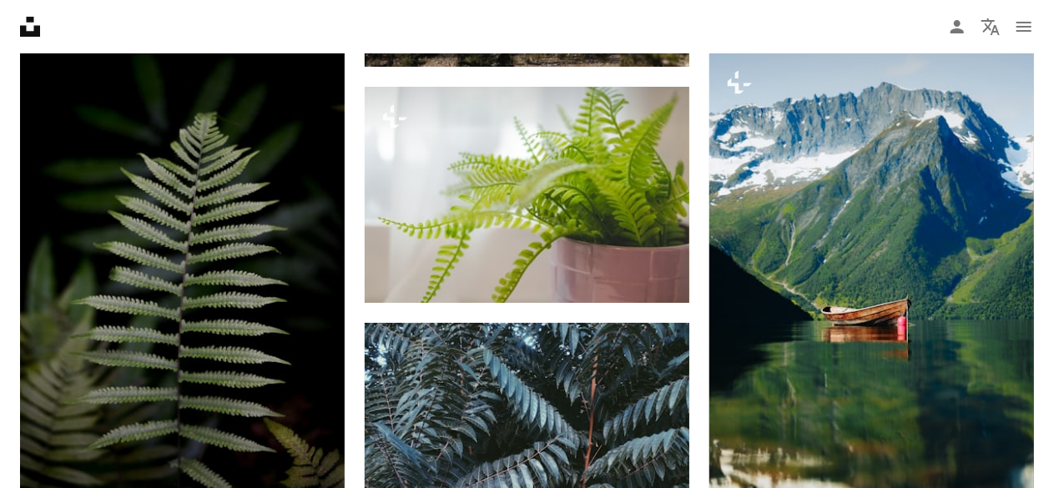
scroll to position [59888, 0]
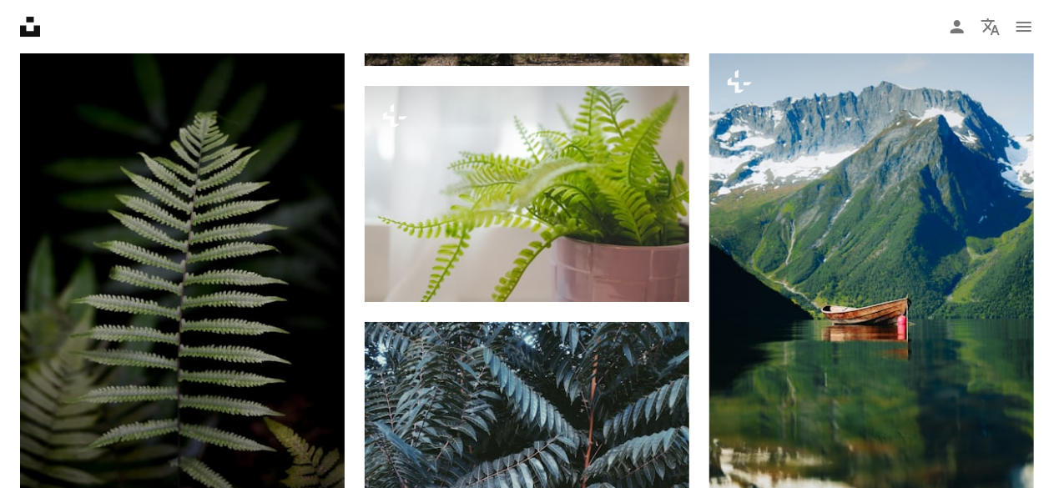
drag, startPoint x: 699, startPoint y: 423, endPoint x: 701, endPoint y: 458, distance: 35.1
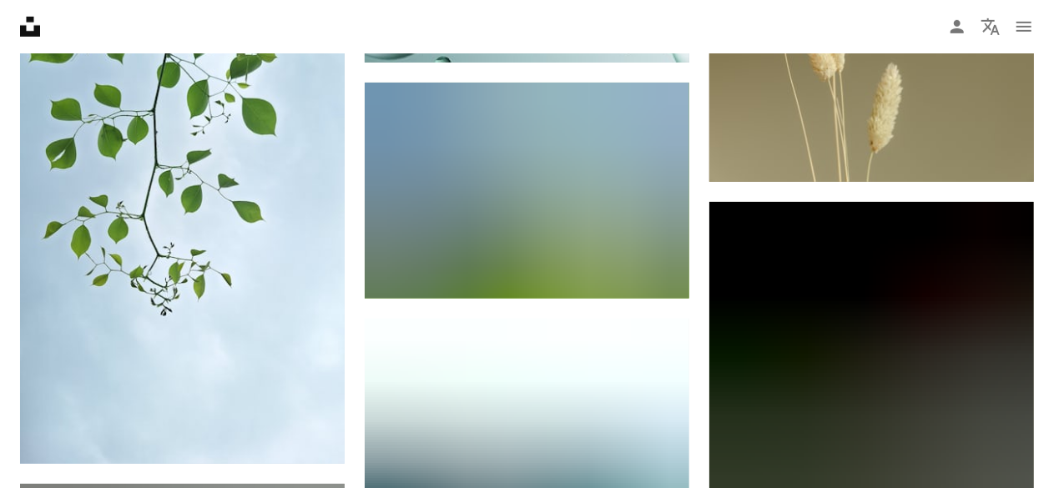
scroll to position [66756, 0]
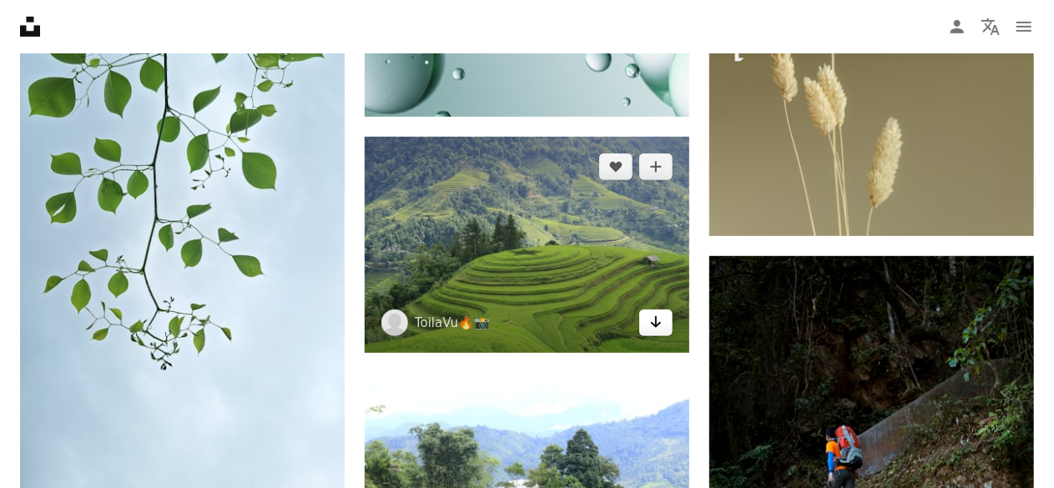
click at [655, 328] on icon "Download" at bounding box center [656, 322] width 11 height 12
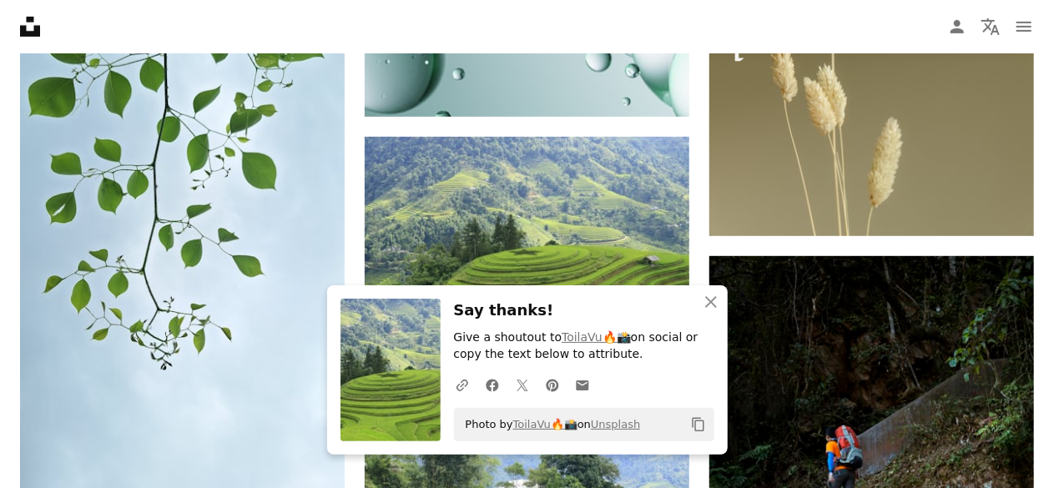
click at [714, 301] on icon "An X shape" at bounding box center [711, 302] width 20 height 20
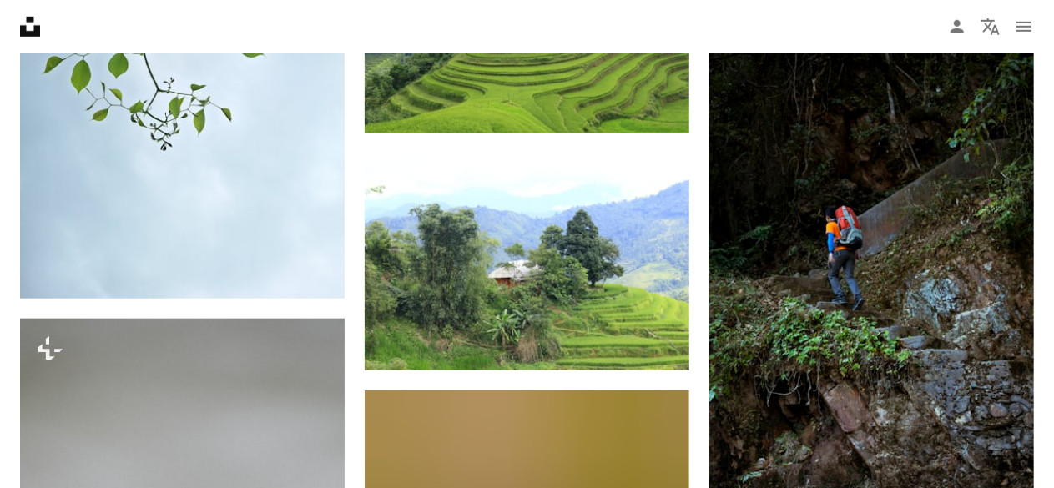
scroll to position [66976, 0]
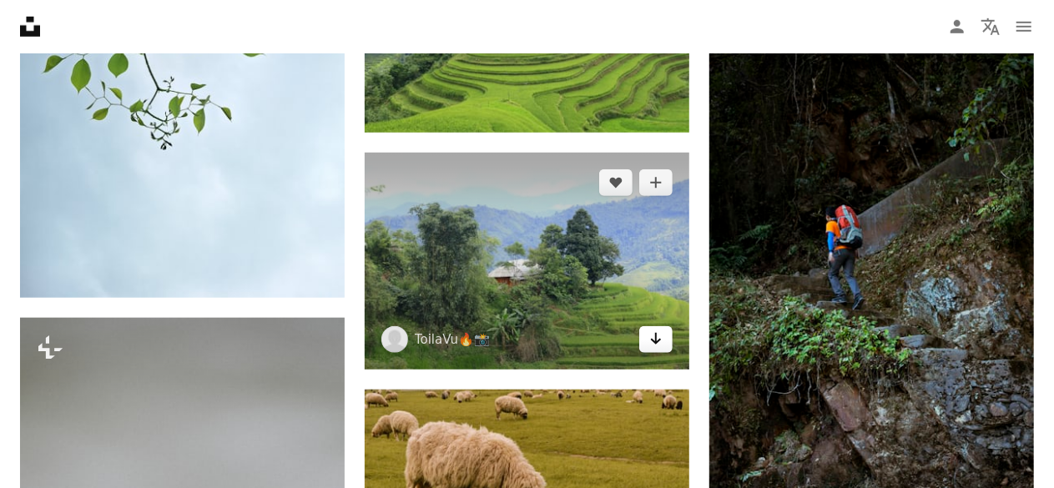
click at [648, 353] on link "Arrow pointing down" at bounding box center [655, 339] width 33 height 27
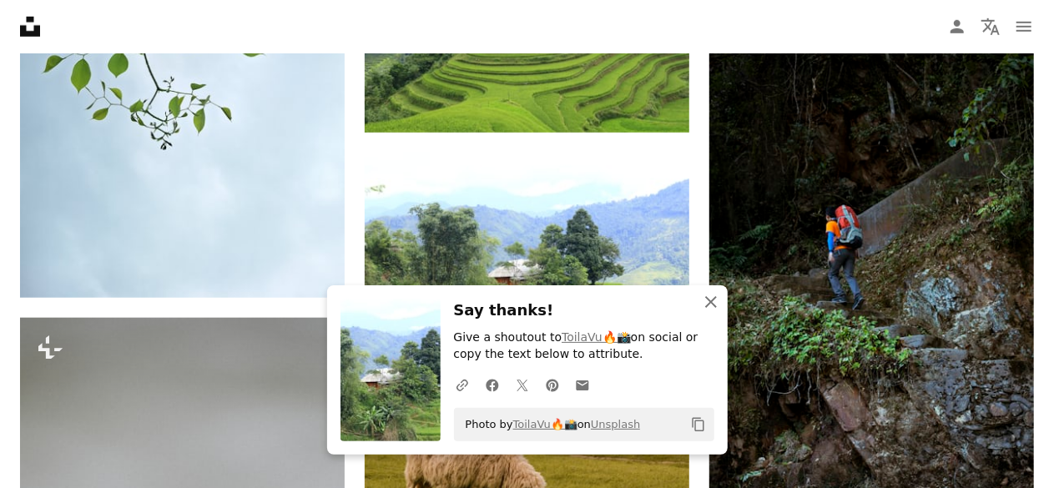
click at [710, 300] on icon "An X shape" at bounding box center [711, 302] width 20 height 20
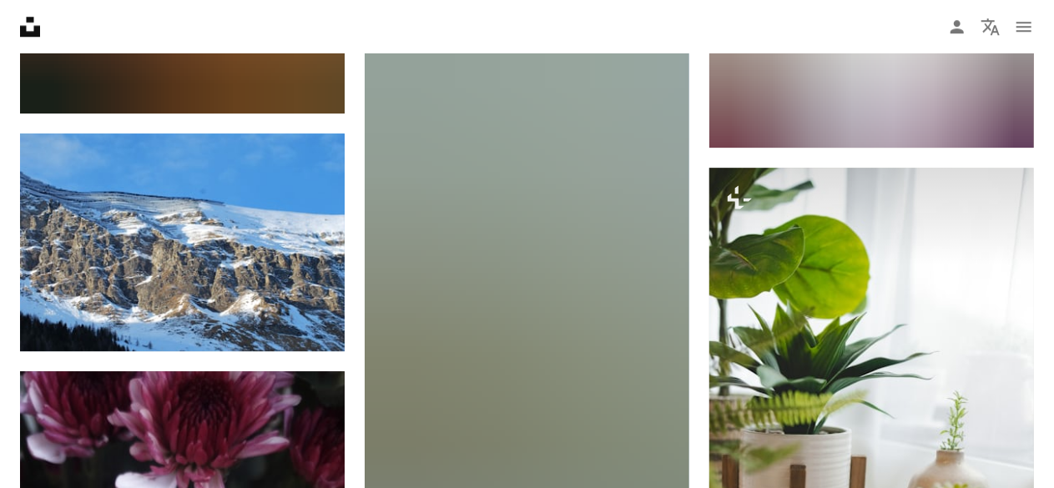
scroll to position [68676, 0]
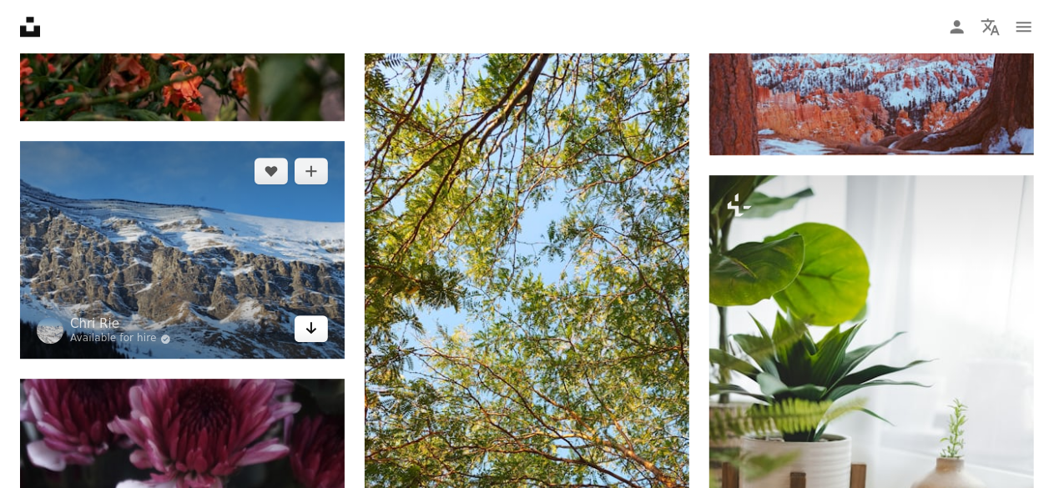
click at [309, 334] on icon "Download" at bounding box center [311, 328] width 11 height 12
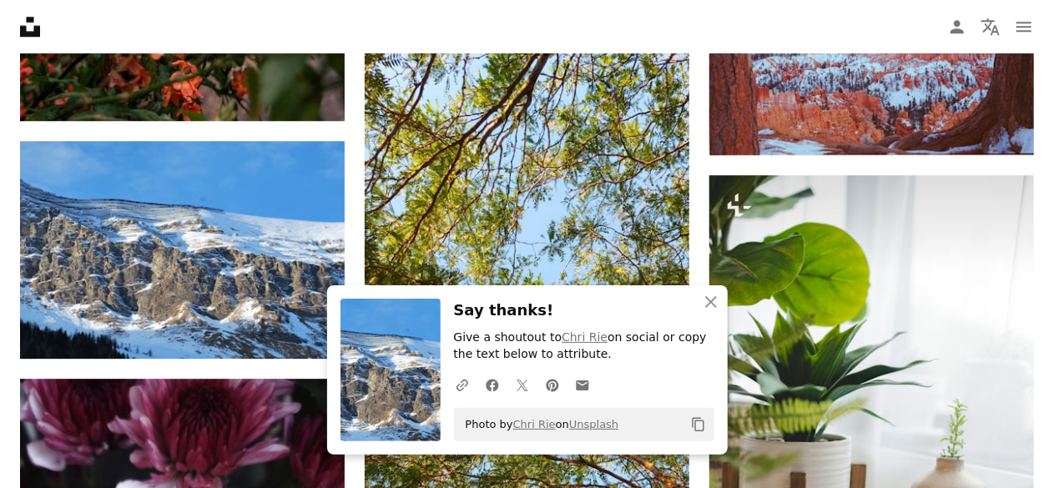
click at [713, 300] on icon "button" at bounding box center [711, 302] width 12 height 12
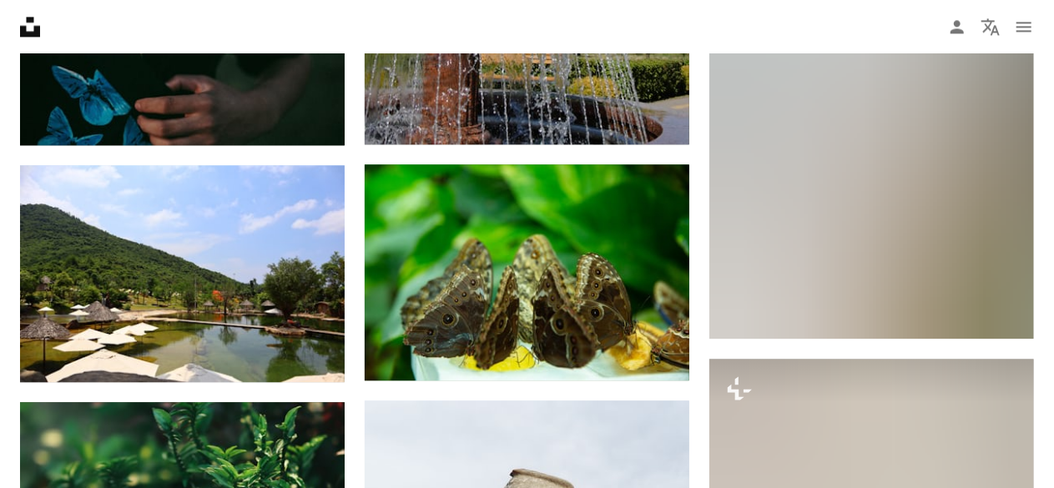
scroll to position [71420, 0]
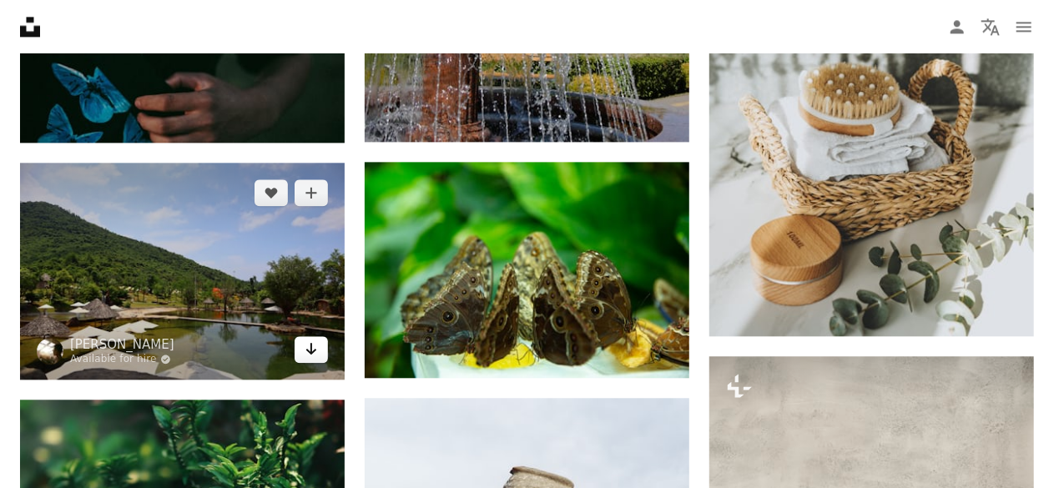
click at [313, 359] on icon "Arrow pointing down" at bounding box center [310, 349] width 13 height 20
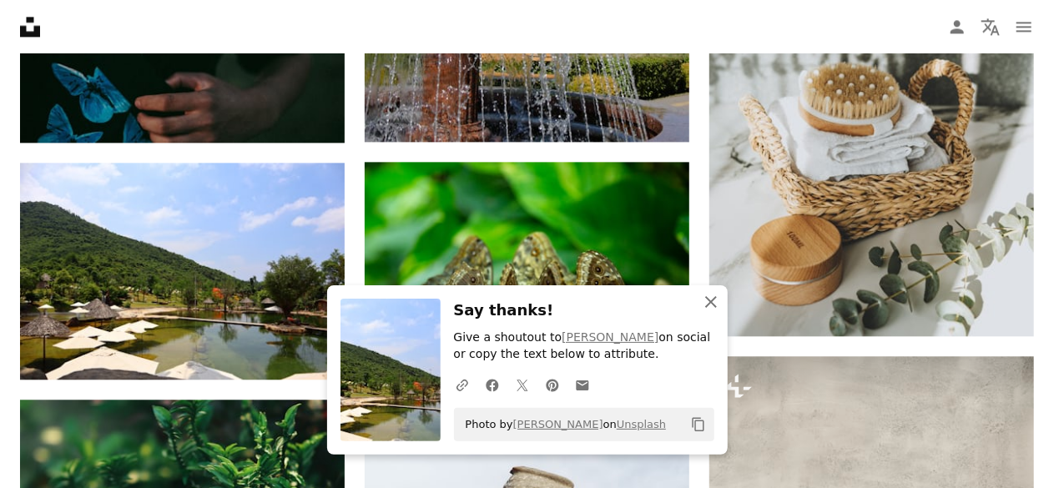
click at [712, 297] on icon "An X shape" at bounding box center [711, 302] width 20 height 20
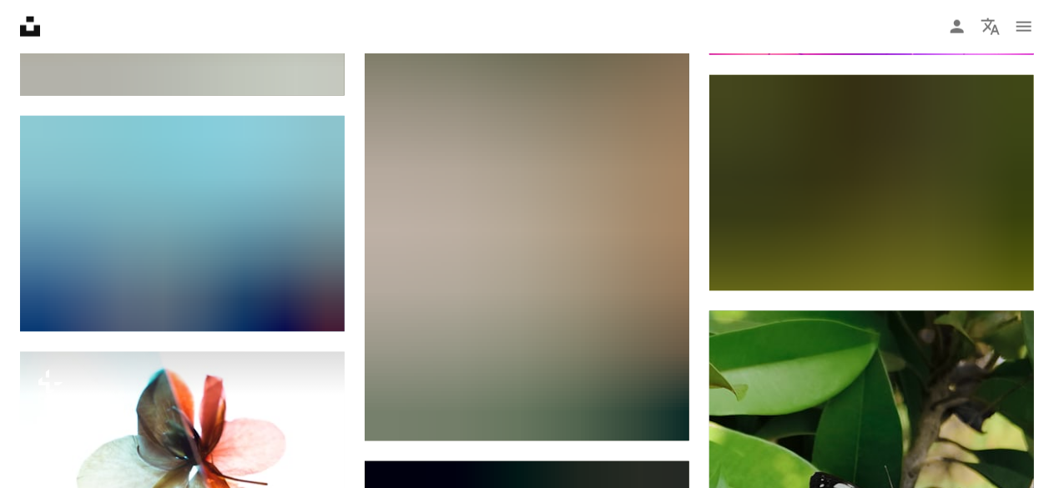
scroll to position [77063, 0]
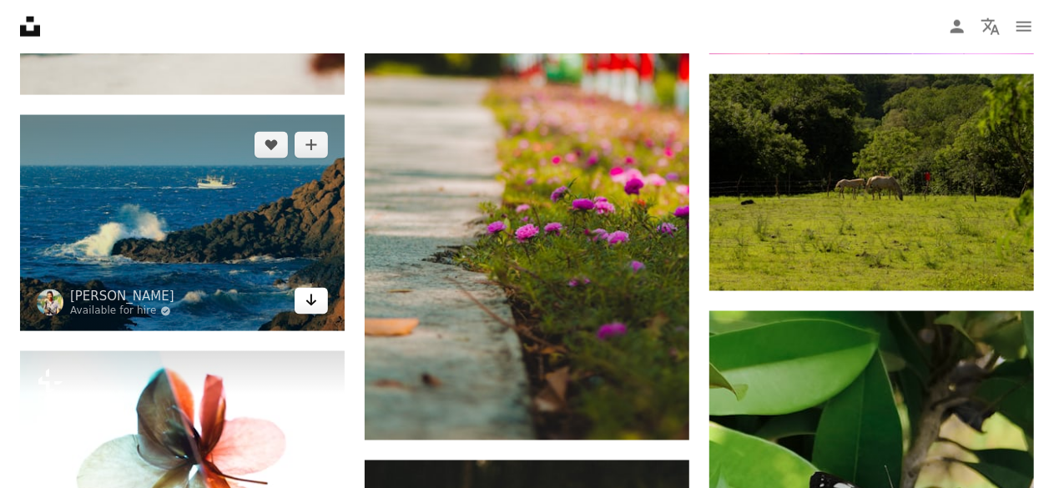
click at [307, 310] on icon "Arrow pointing down" at bounding box center [310, 300] width 13 height 20
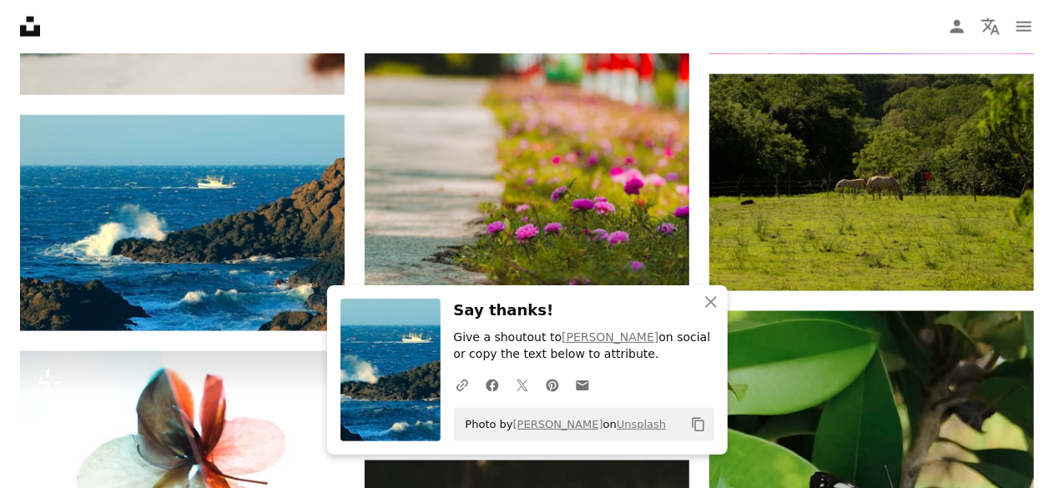
click at [709, 302] on icon "button" at bounding box center [711, 302] width 12 height 12
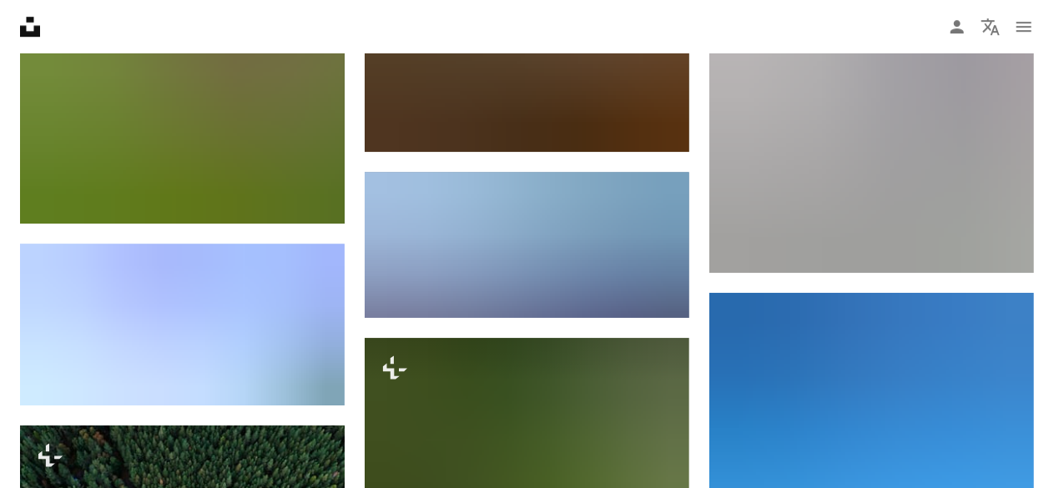
scroll to position [78367, 0]
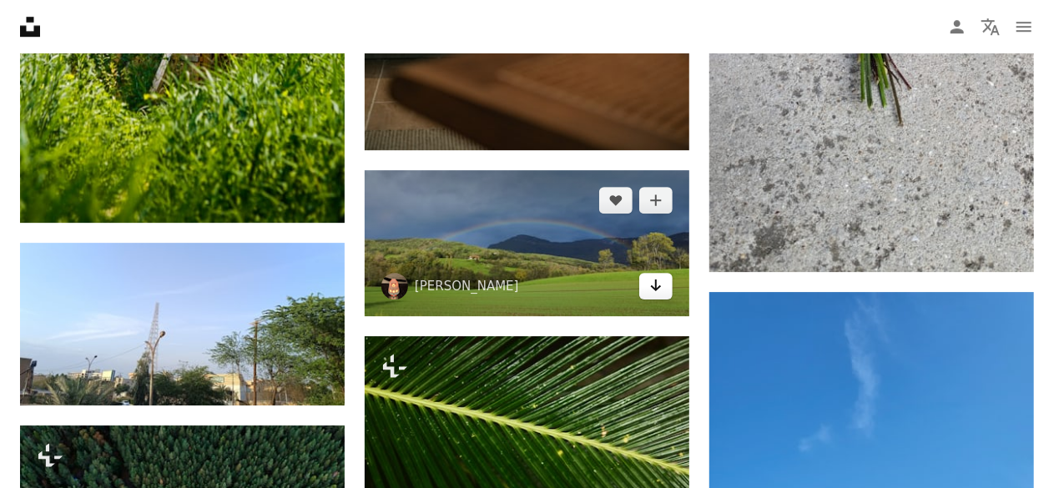
click at [656, 291] on icon "Download" at bounding box center [656, 285] width 11 height 12
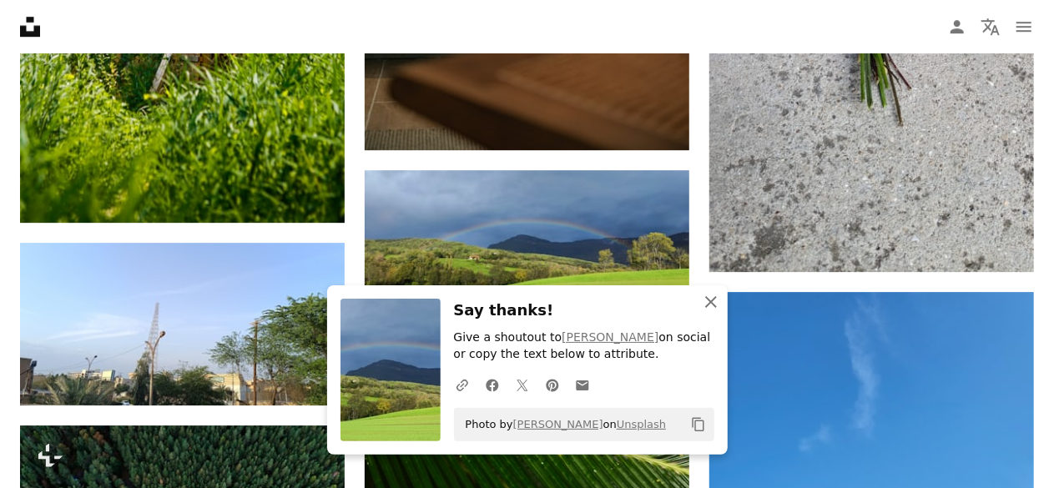
click at [712, 303] on icon "An X shape" at bounding box center [711, 302] width 20 height 20
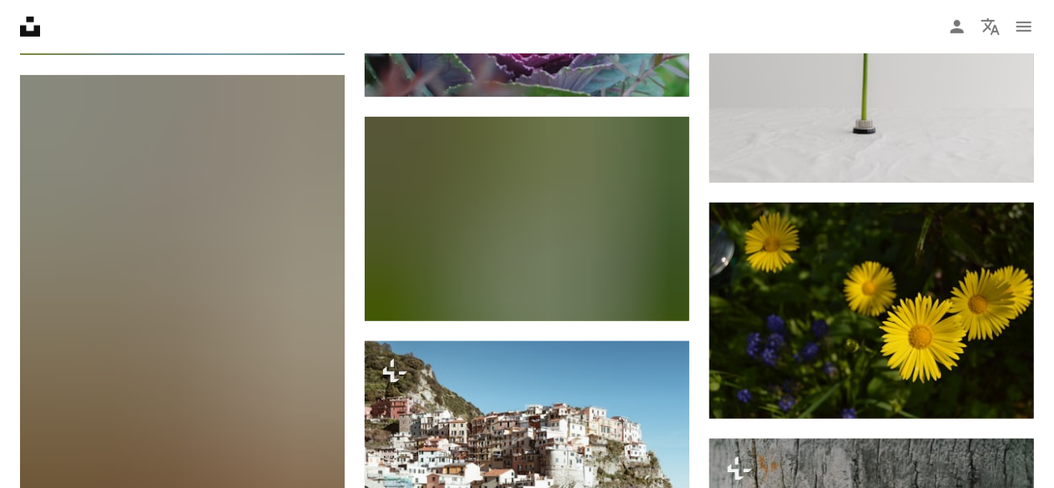
scroll to position [85902, 0]
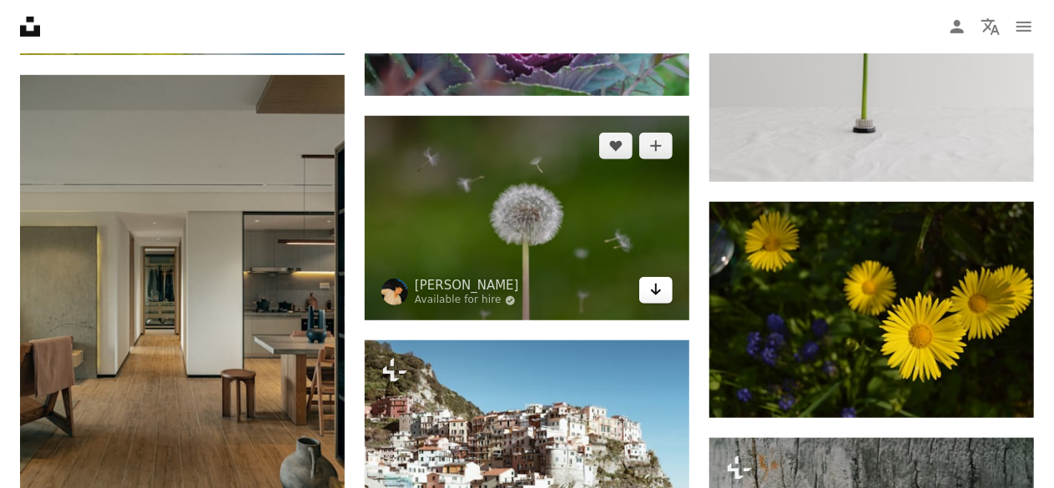
click at [649, 299] on icon "Arrow pointing down" at bounding box center [655, 289] width 13 height 20
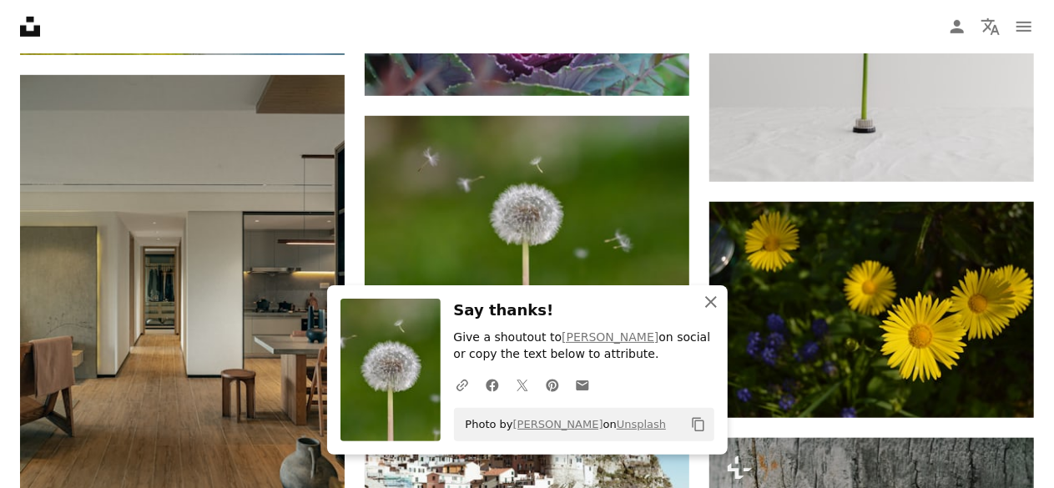
click at [707, 299] on icon "button" at bounding box center [711, 302] width 12 height 12
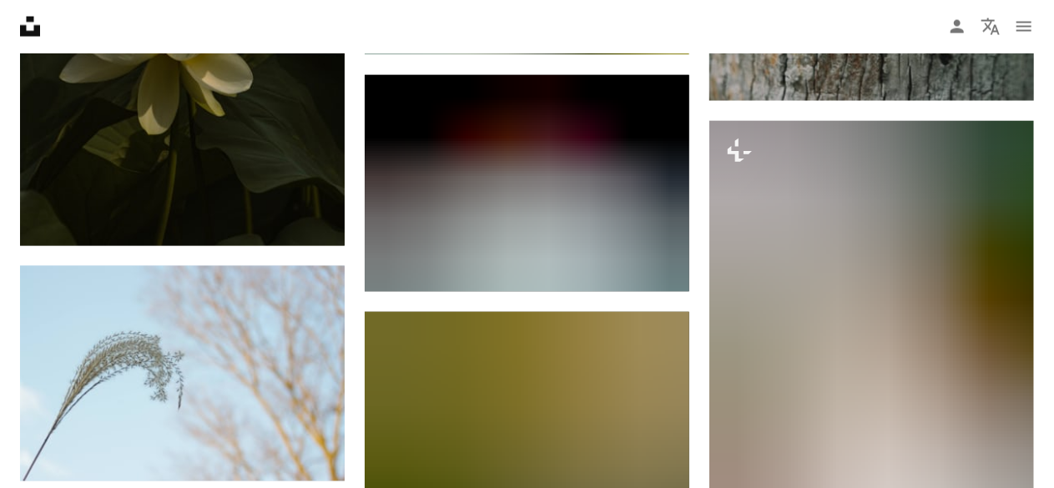
scroll to position [86727, 0]
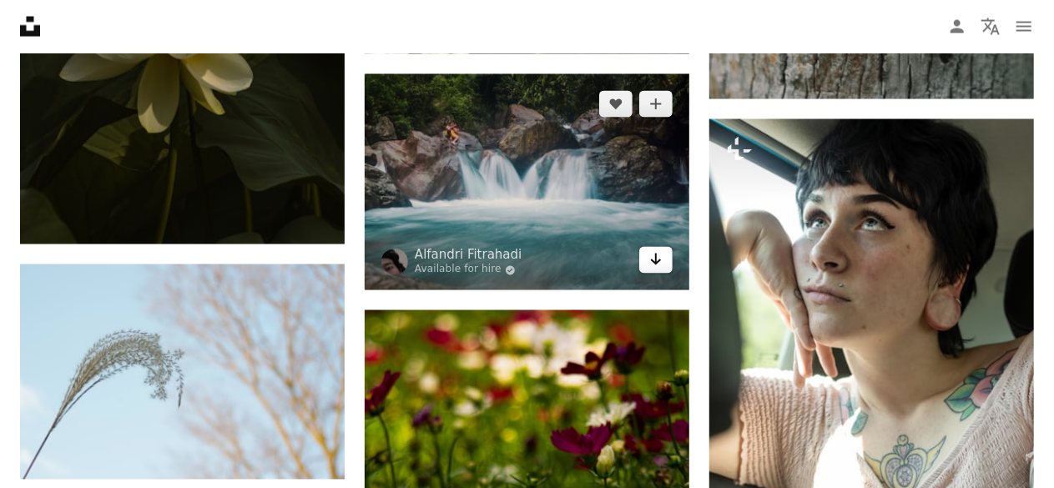
click at [657, 269] on icon "Arrow pointing down" at bounding box center [655, 259] width 13 height 20
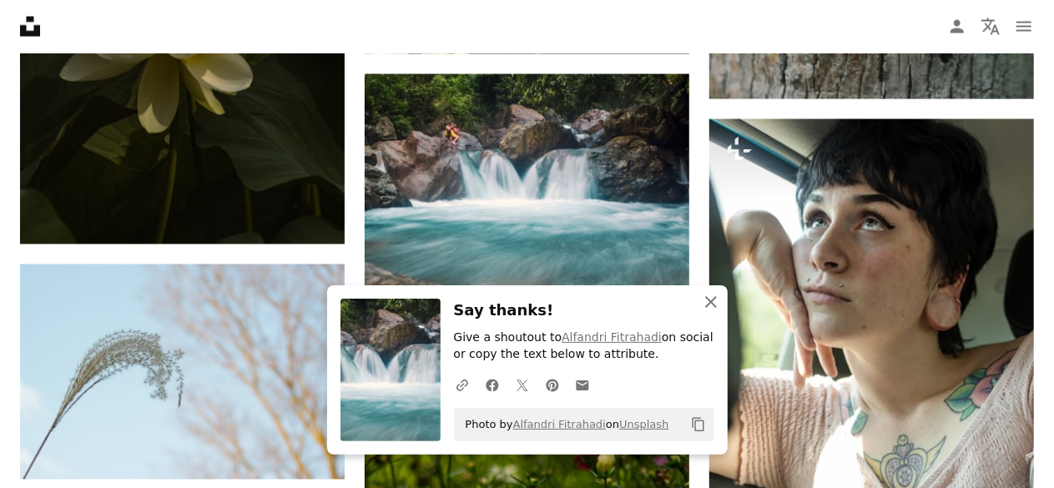
click at [709, 303] on icon "An X shape" at bounding box center [711, 302] width 20 height 20
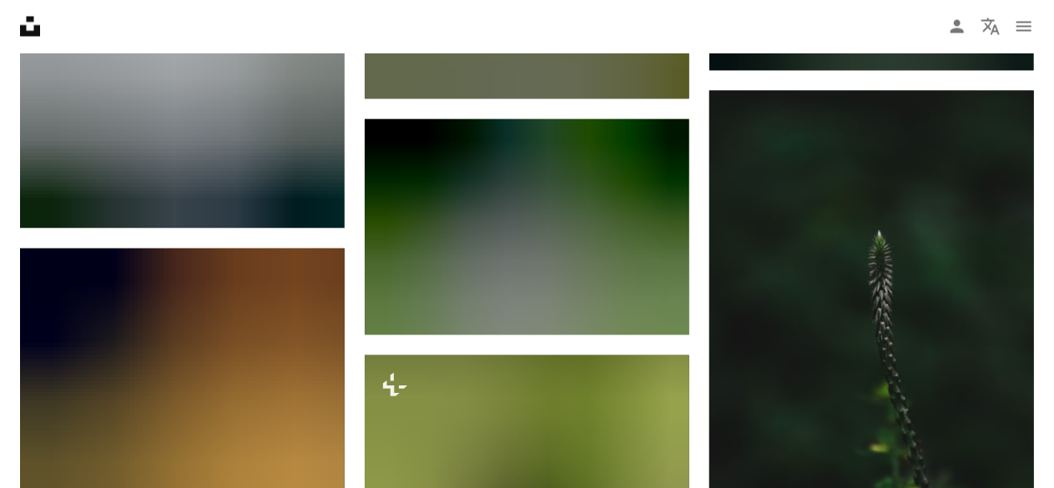
scroll to position [93153, 0]
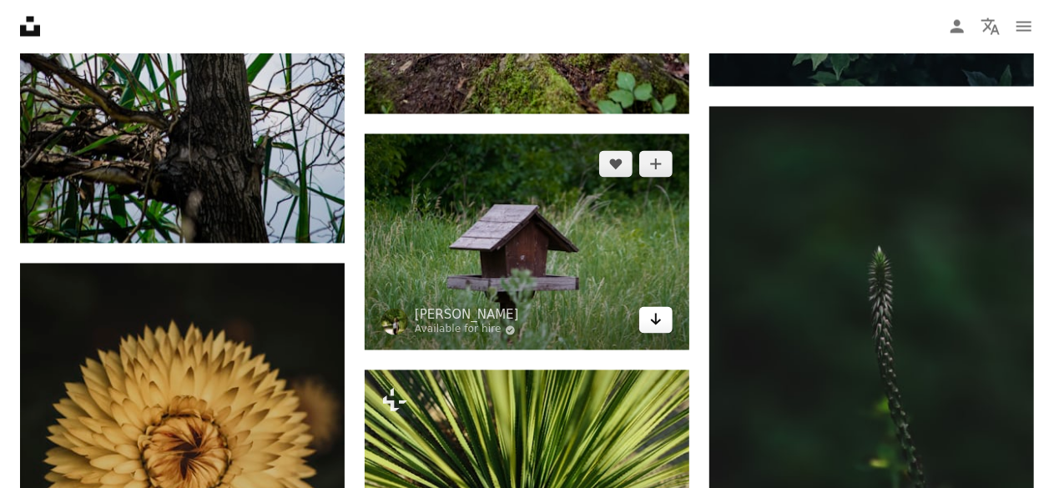
click at [653, 325] on icon "Download" at bounding box center [656, 320] width 11 height 12
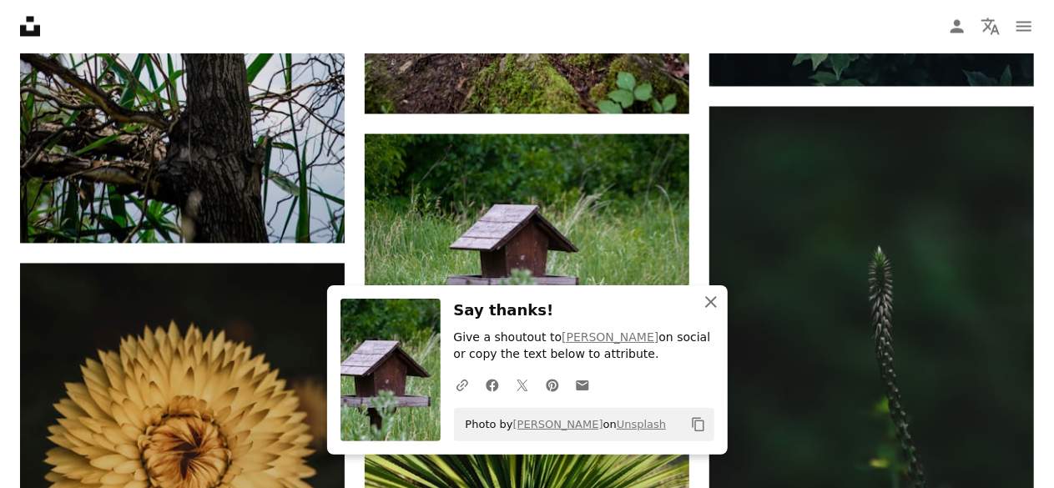
click at [708, 304] on icon "button" at bounding box center [711, 302] width 12 height 12
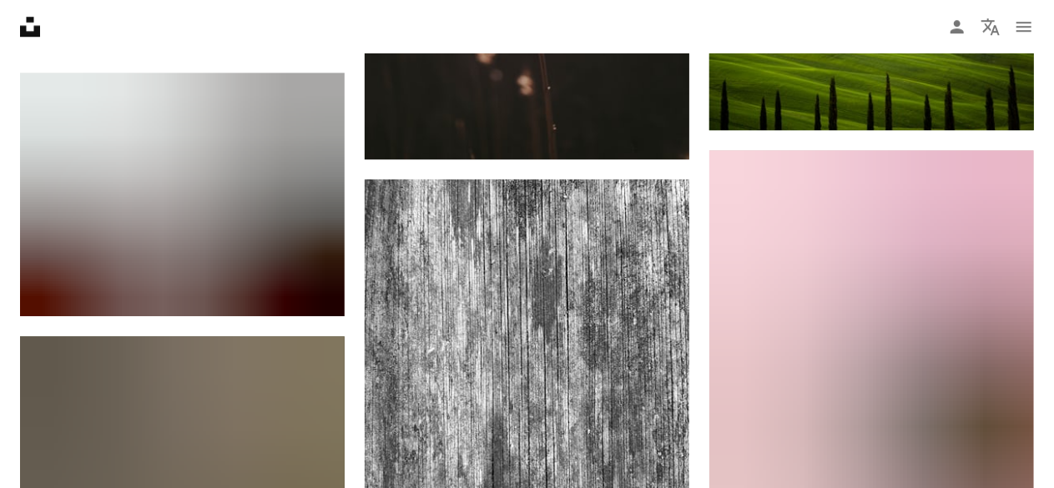
scroll to position [94092, 0]
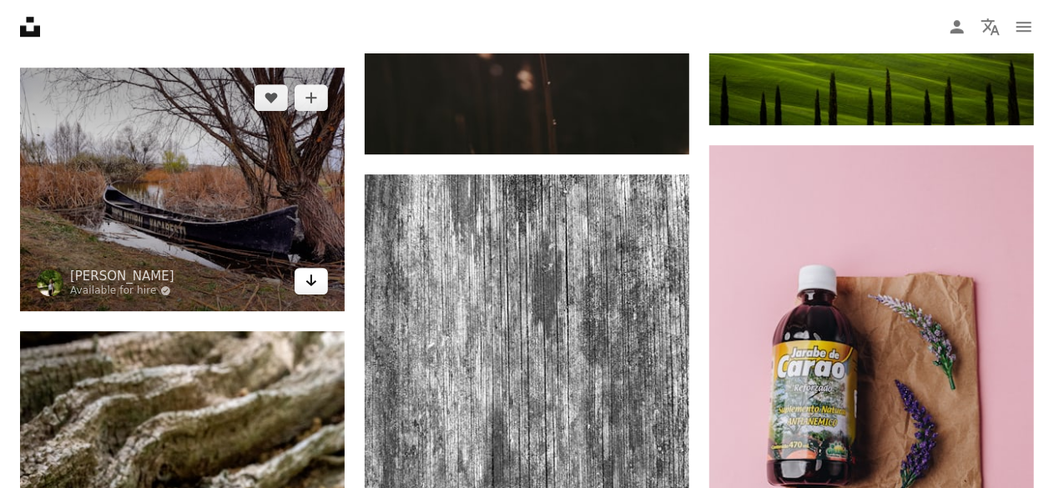
click at [307, 290] on icon "Arrow pointing down" at bounding box center [310, 280] width 13 height 20
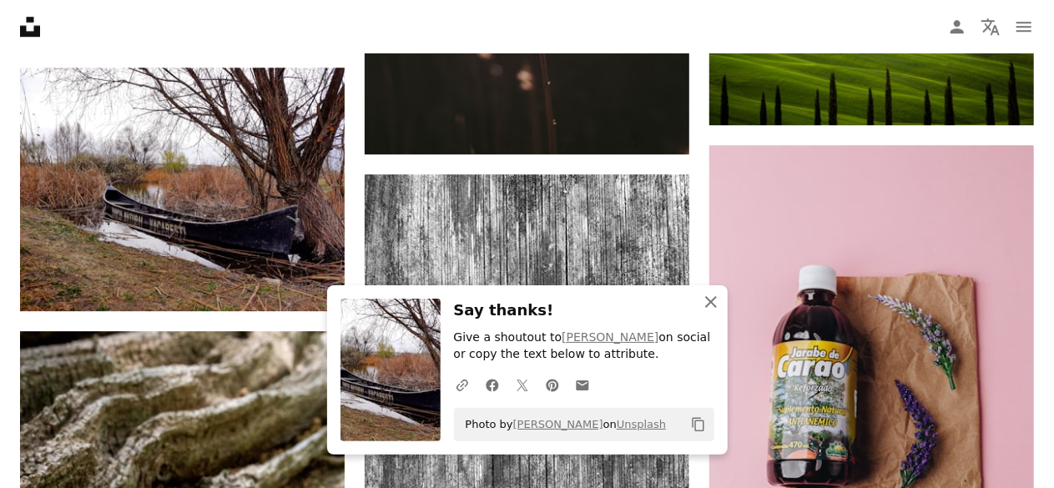
click at [709, 298] on icon "An X shape" at bounding box center [711, 302] width 20 height 20
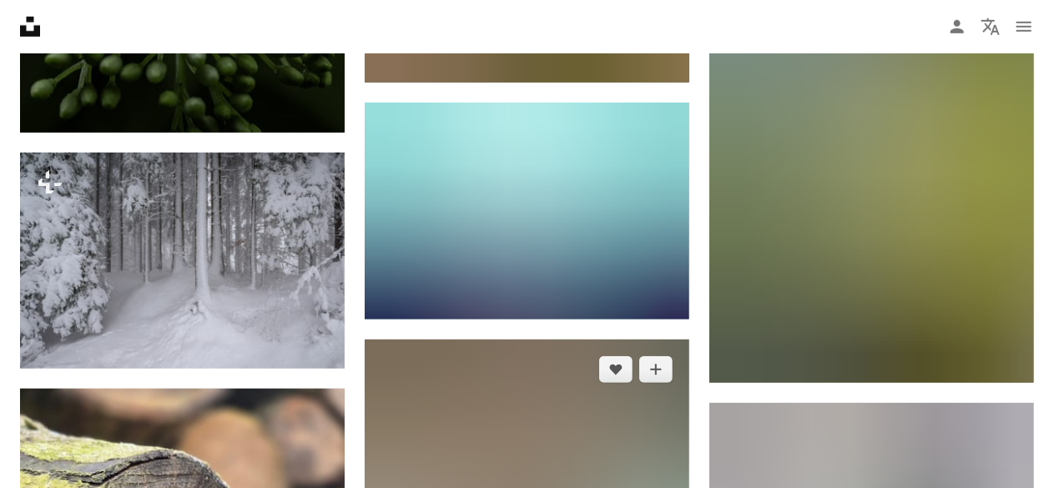
scroll to position [98531, 0]
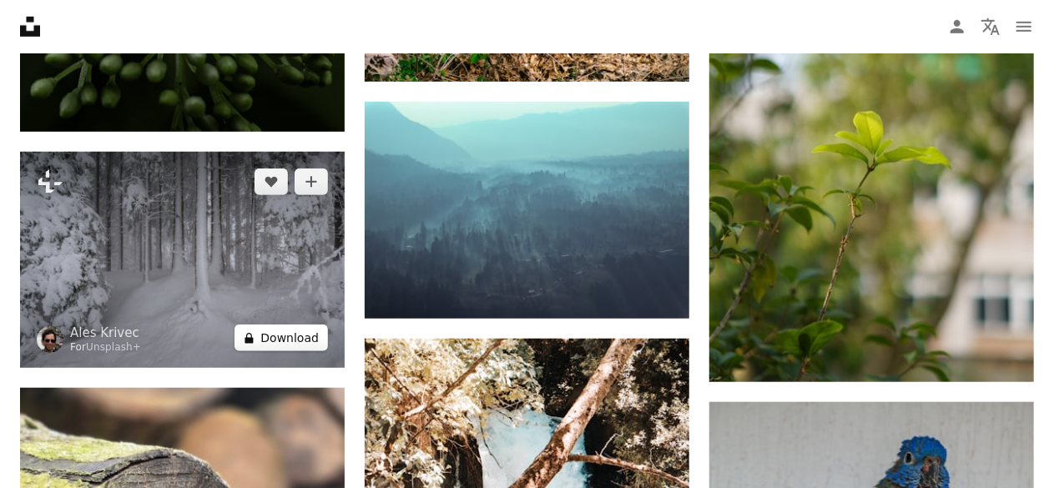
click at [289, 351] on button "A lock Download" at bounding box center [280, 338] width 93 height 27
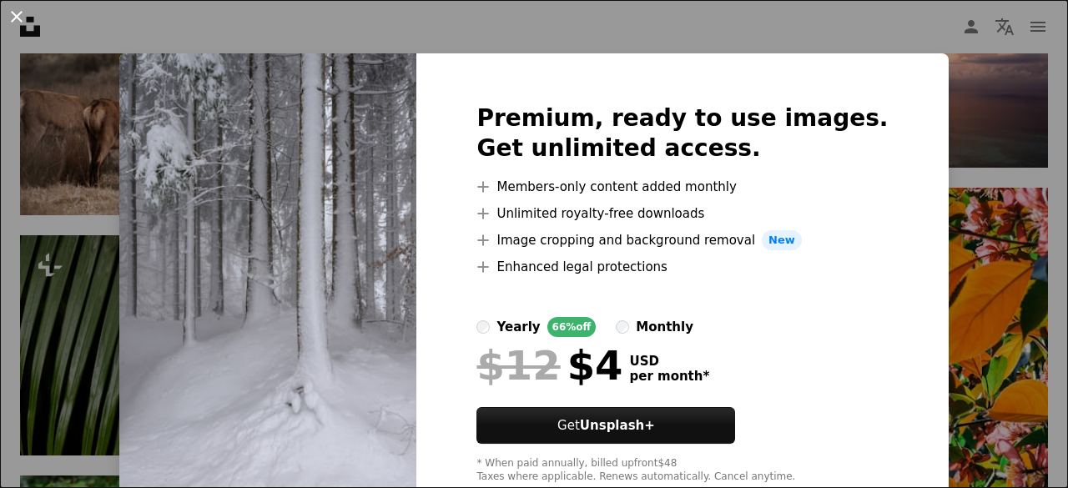
click at [13, 10] on button "An X shape" at bounding box center [17, 17] width 20 height 20
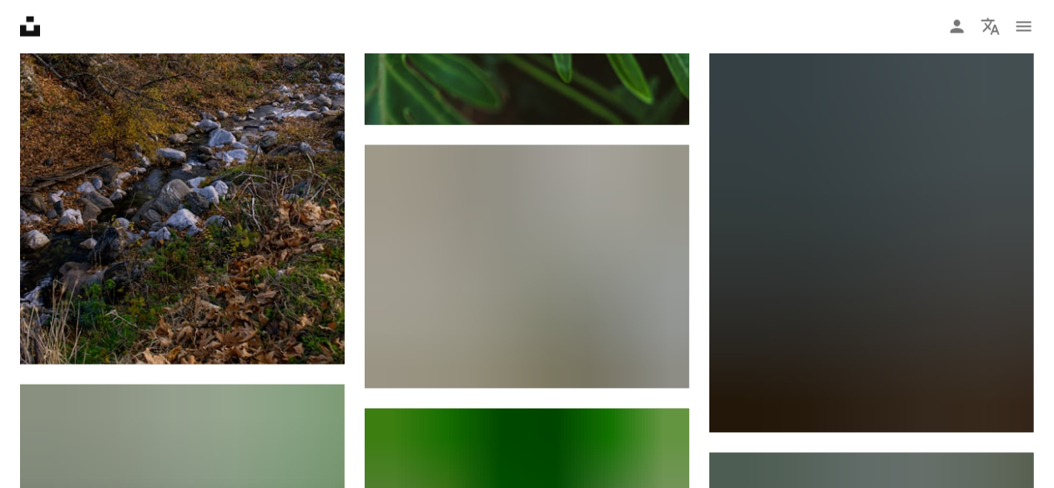
scroll to position [102496, 0]
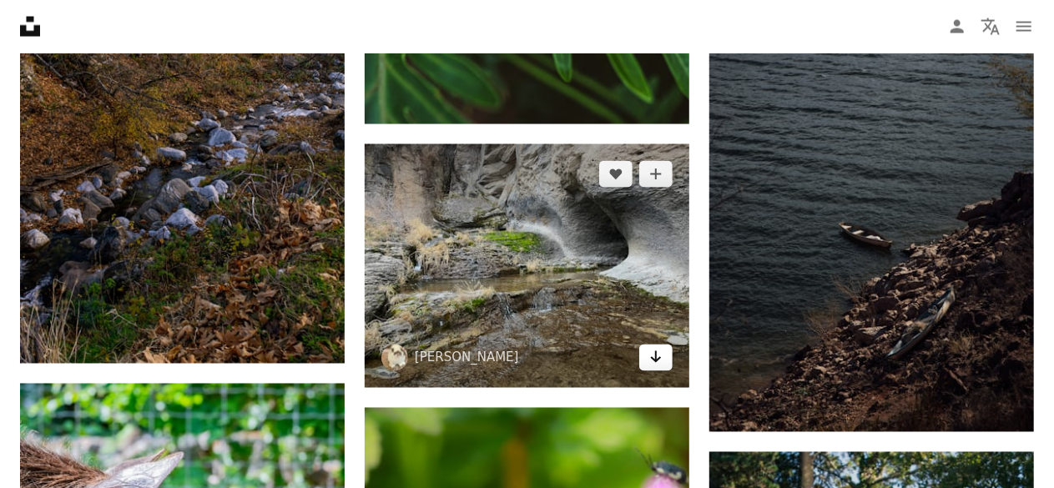
click at [657, 363] on icon "Download" at bounding box center [656, 357] width 11 height 12
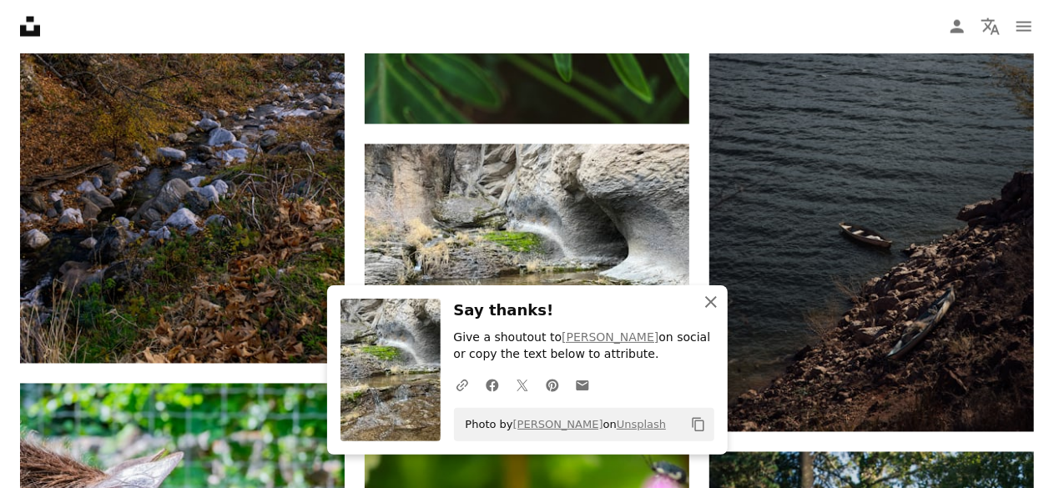
click at [709, 299] on icon "An X shape" at bounding box center [711, 302] width 20 height 20
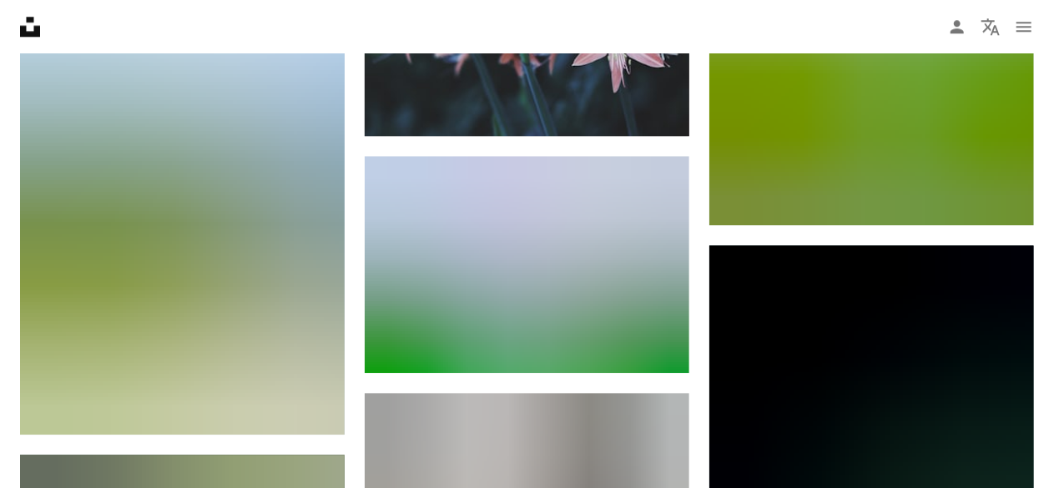
scroll to position [141311, 0]
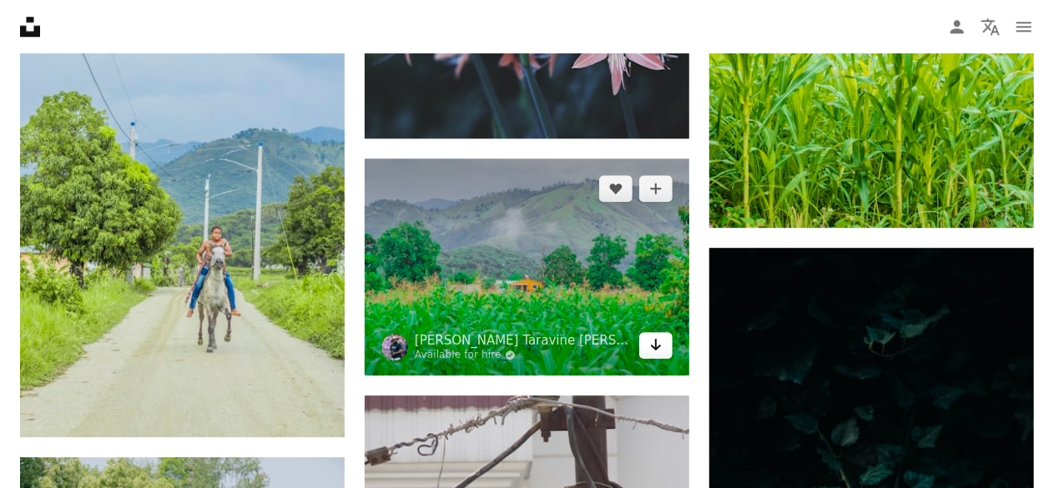
click at [660, 350] on icon "Download" at bounding box center [656, 345] width 11 height 12
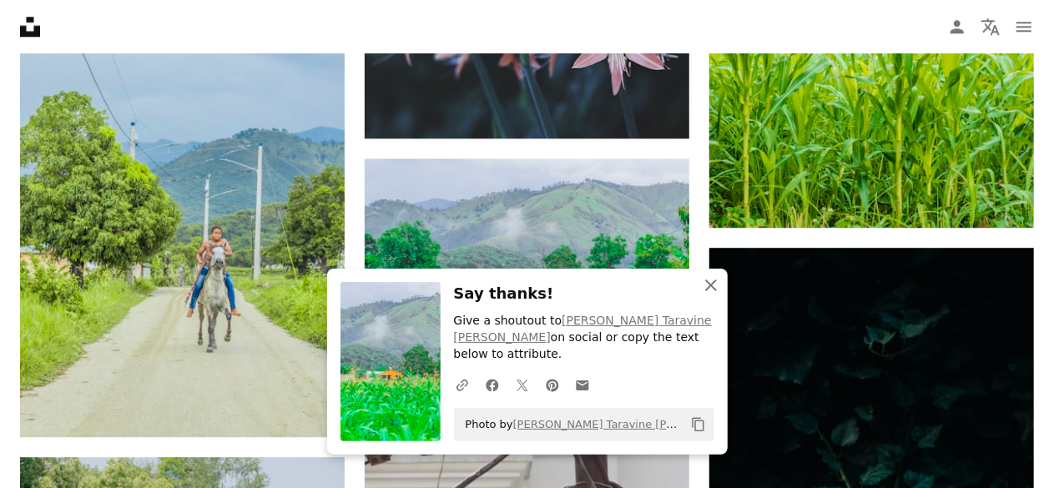
click at [711, 295] on icon "An X shape" at bounding box center [711, 285] width 20 height 20
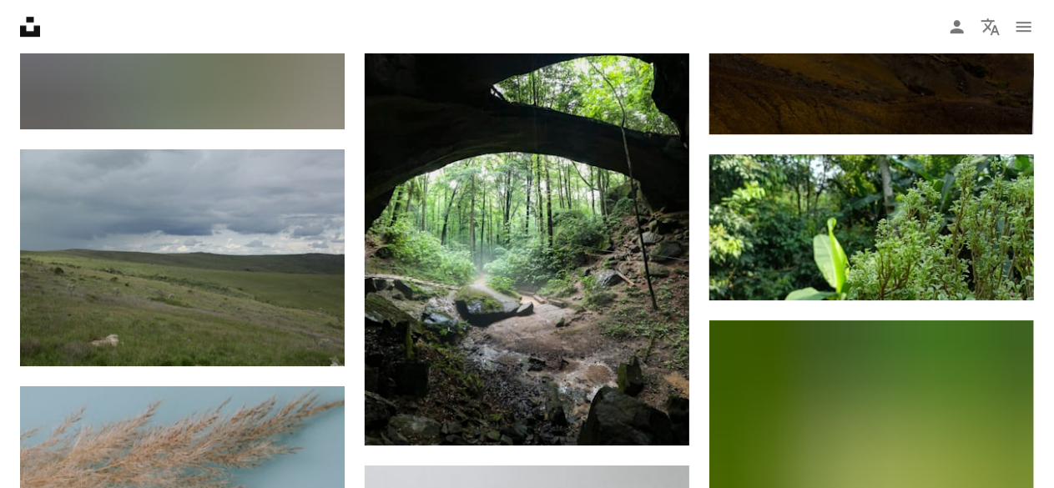
scroll to position [144609, 0]
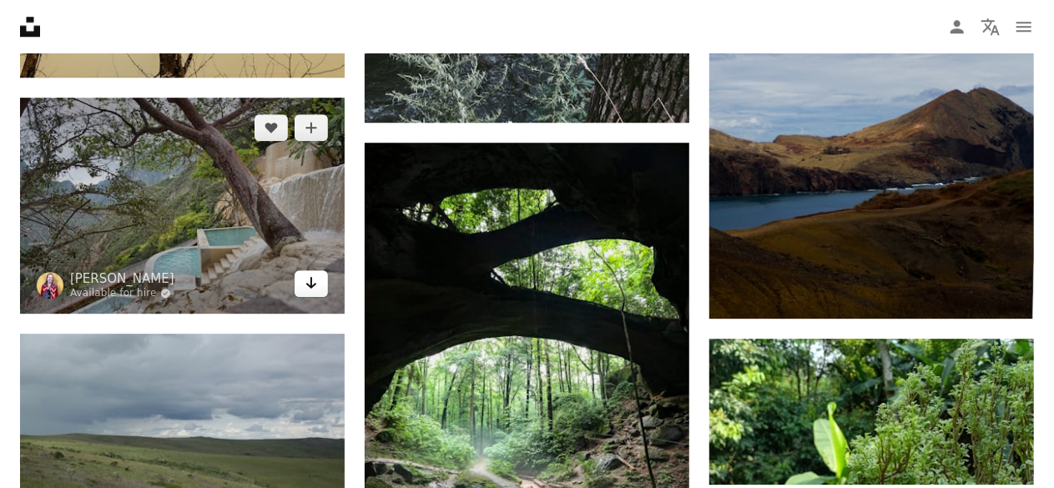
click at [313, 293] on icon "Arrow pointing down" at bounding box center [310, 283] width 13 height 20
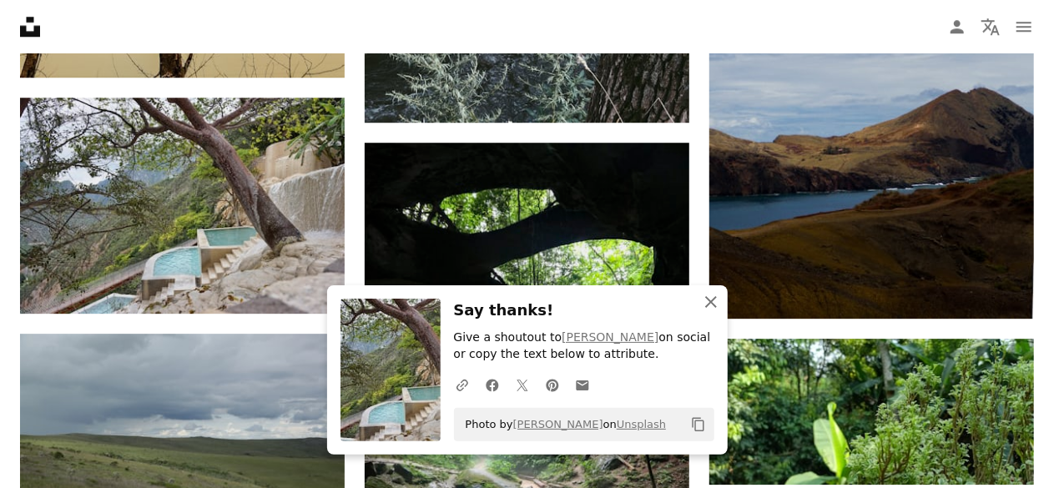
click at [716, 304] on icon "An X shape" at bounding box center [711, 302] width 20 height 20
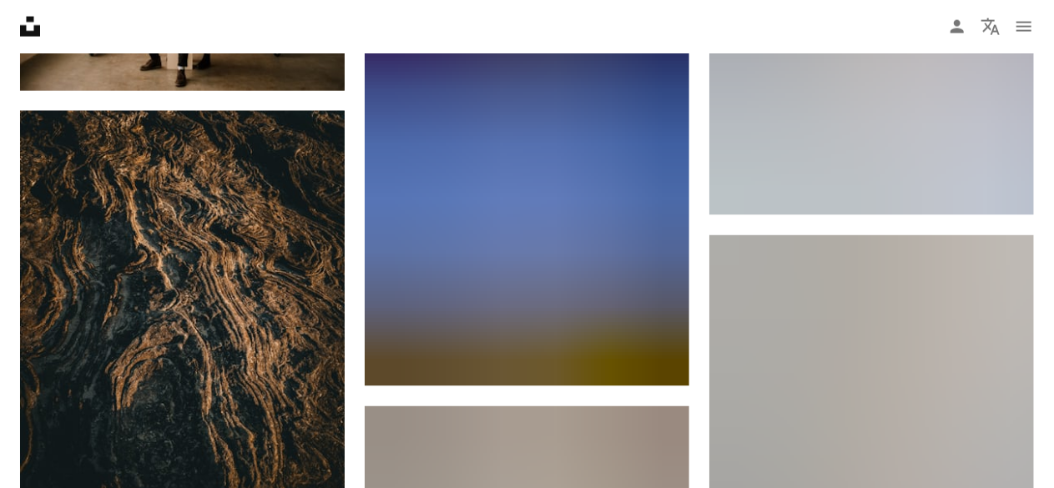
scroll to position [146582, 0]
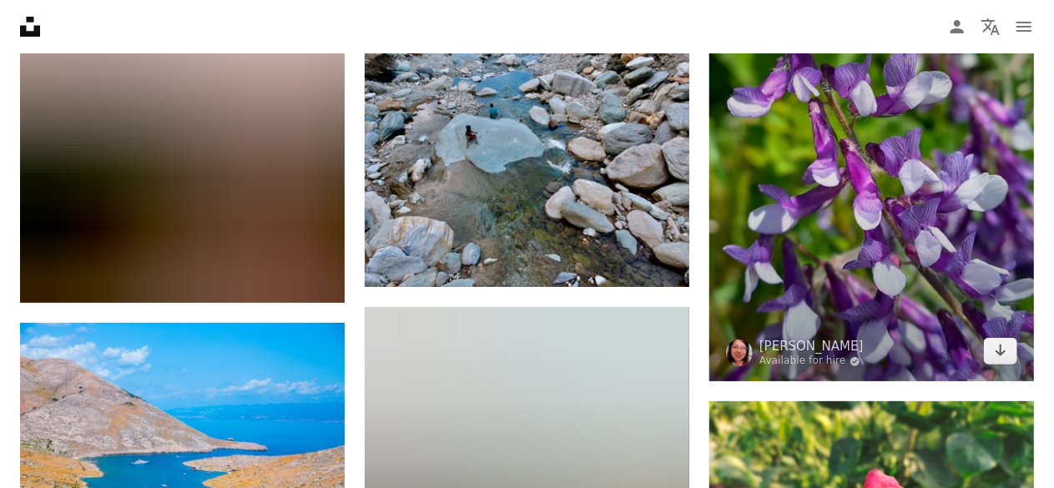
scroll to position [151746, 0]
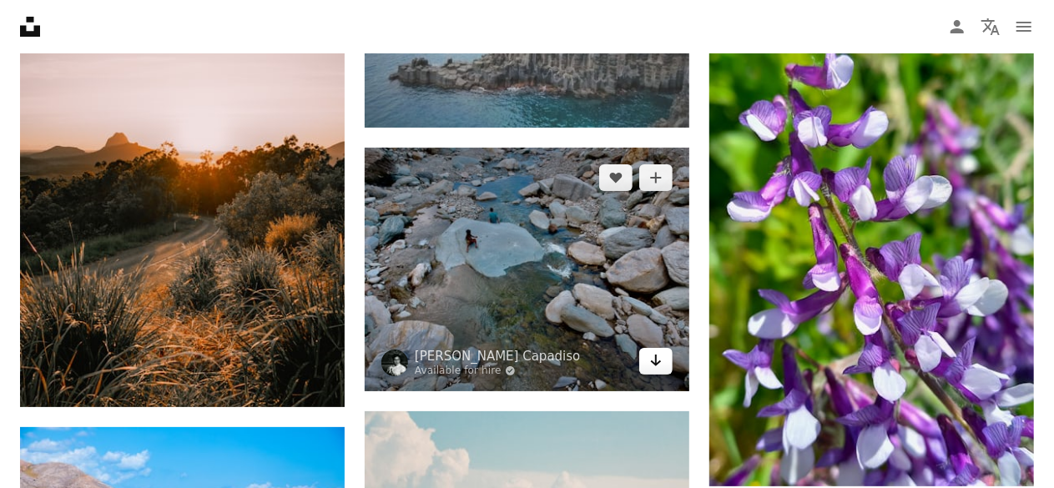
click at [652, 366] on icon "Download" at bounding box center [656, 361] width 11 height 12
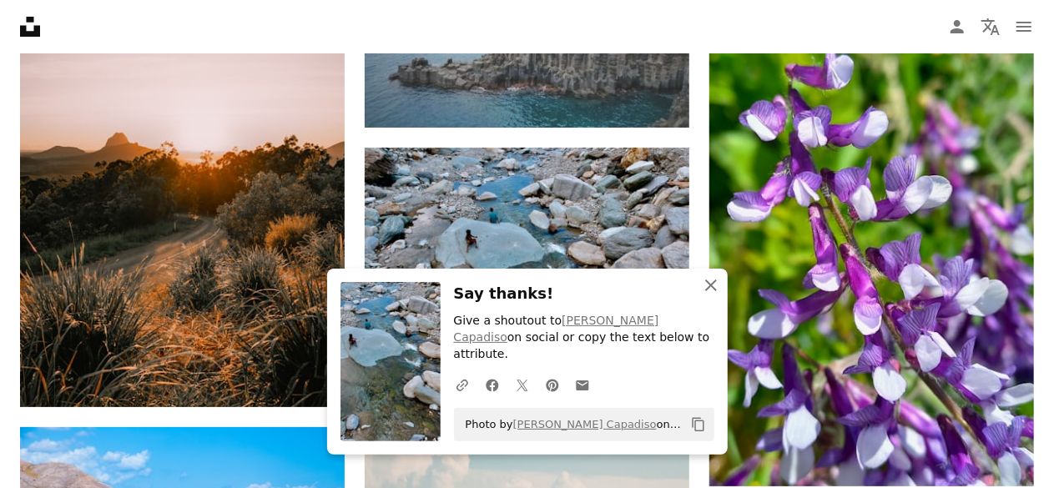
click at [709, 291] on icon "button" at bounding box center [711, 285] width 12 height 12
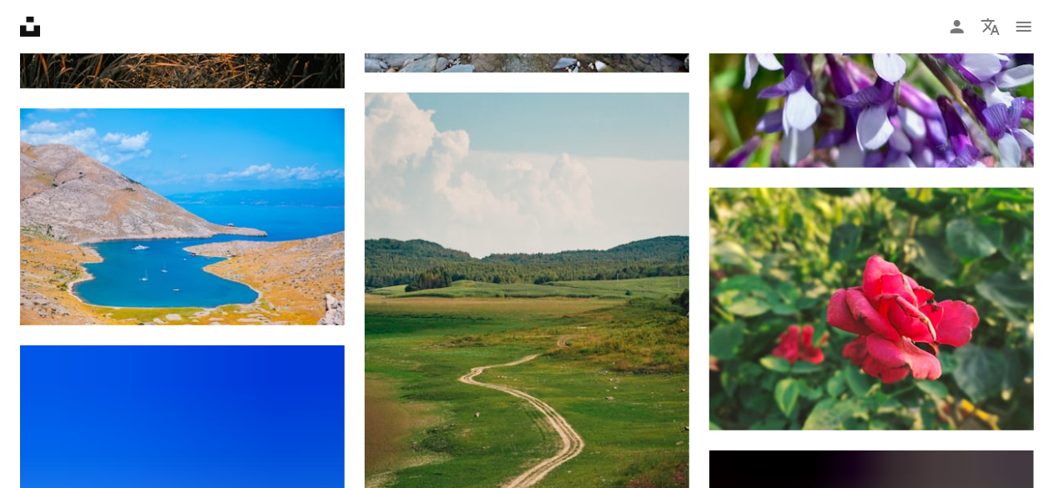
scroll to position [152067, 0]
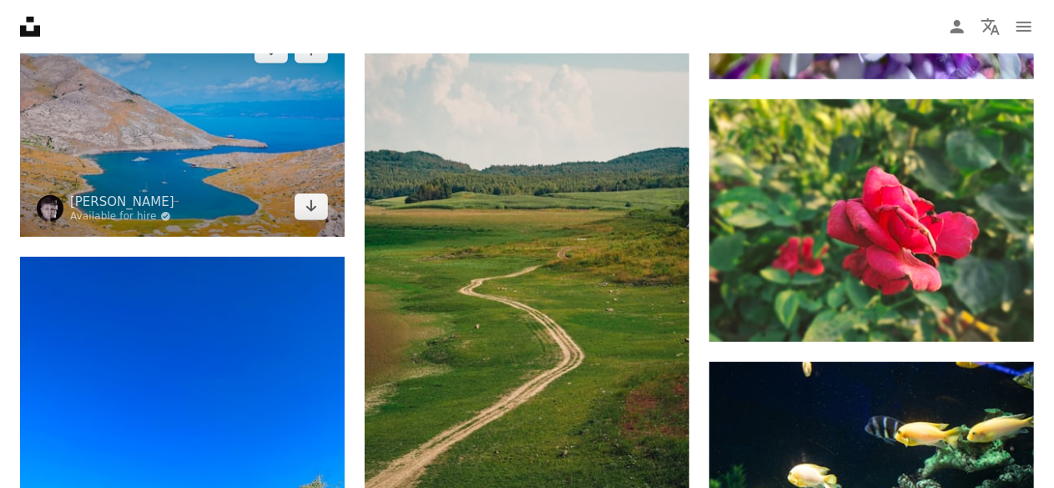
scroll to position [152040, 0]
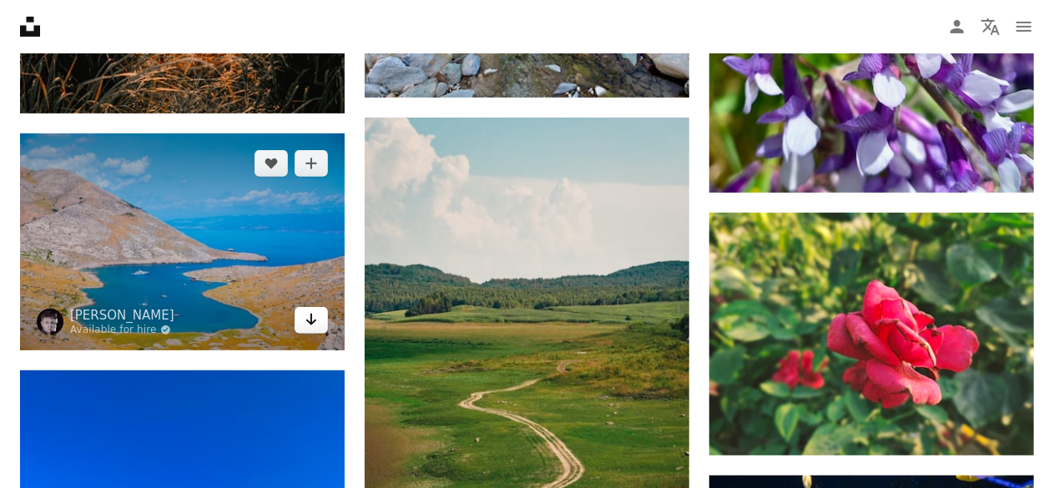
click at [314, 330] on icon "Arrow pointing down" at bounding box center [310, 319] width 13 height 20
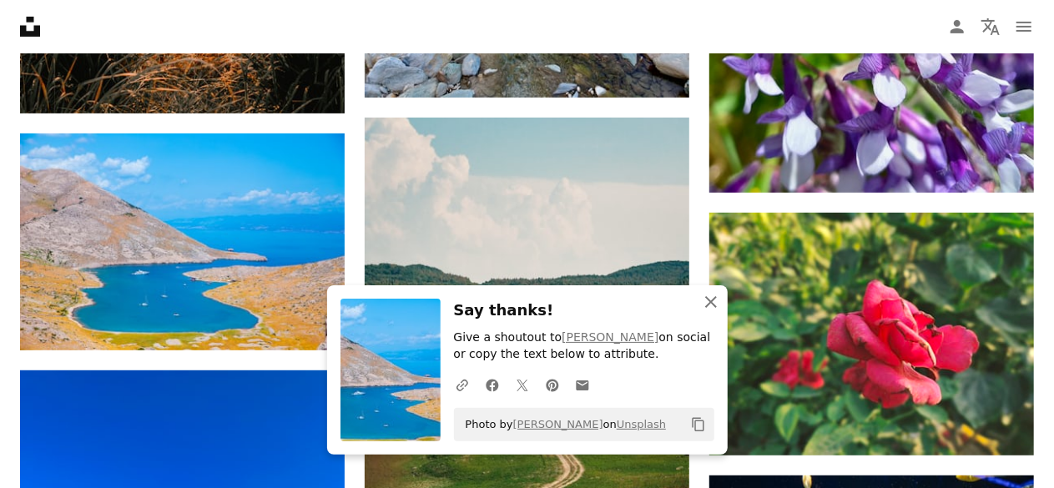
click at [712, 299] on icon "An X shape" at bounding box center [711, 302] width 20 height 20
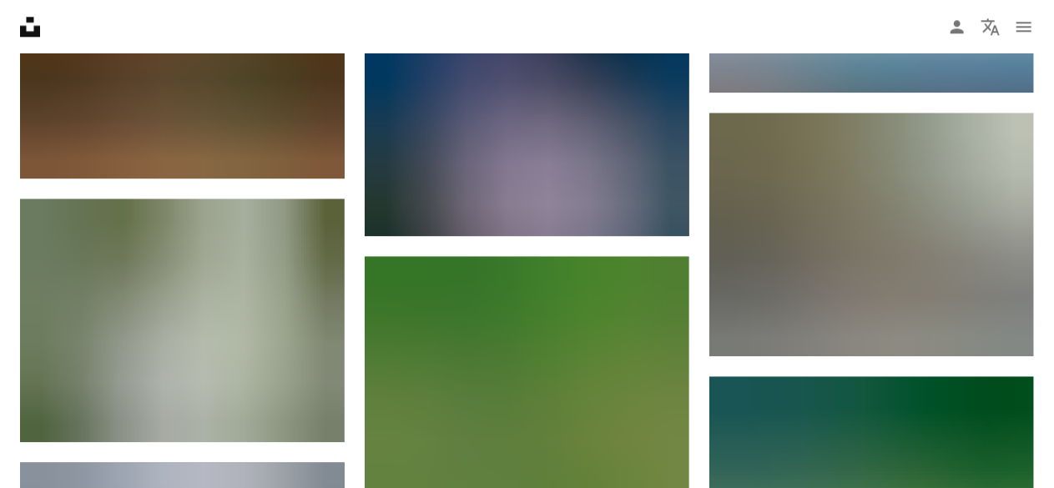
scroll to position [153816, 0]
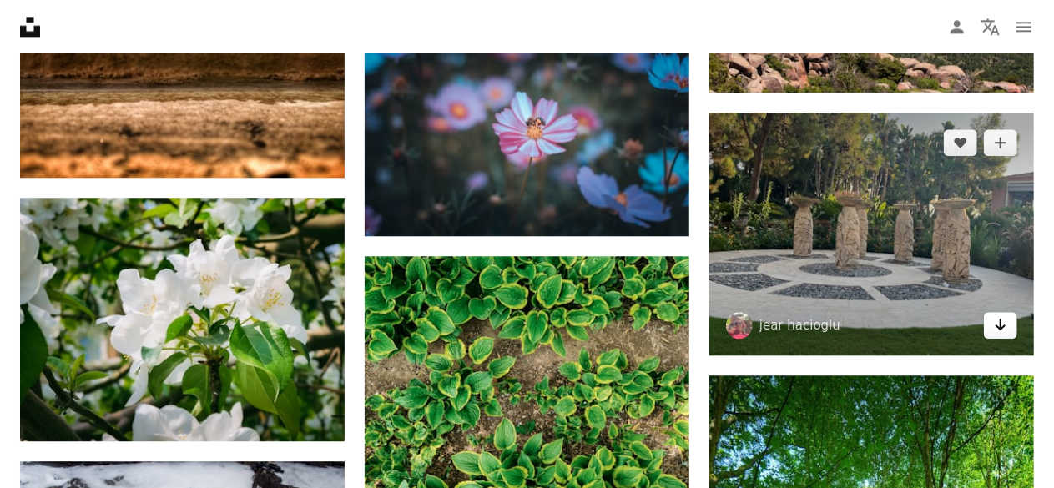
click at [1001, 335] on icon "Arrow pointing down" at bounding box center [1000, 325] width 13 height 20
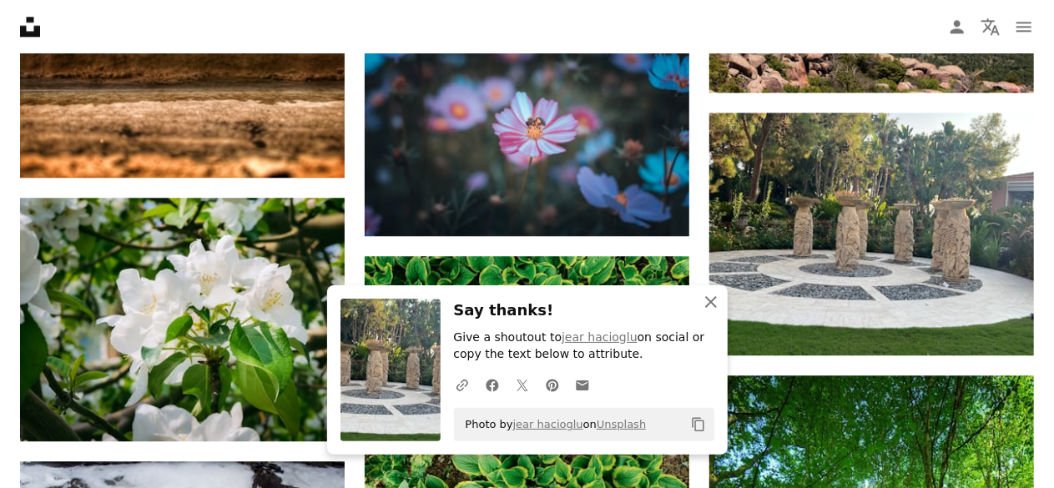
click at [712, 304] on icon "button" at bounding box center [711, 302] width 12 height 12
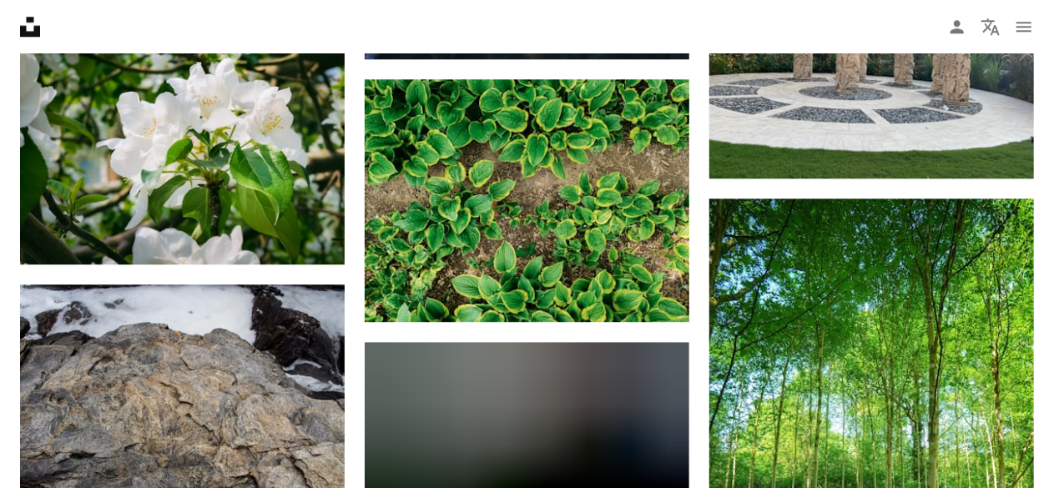
scroll to position [153857, 0]
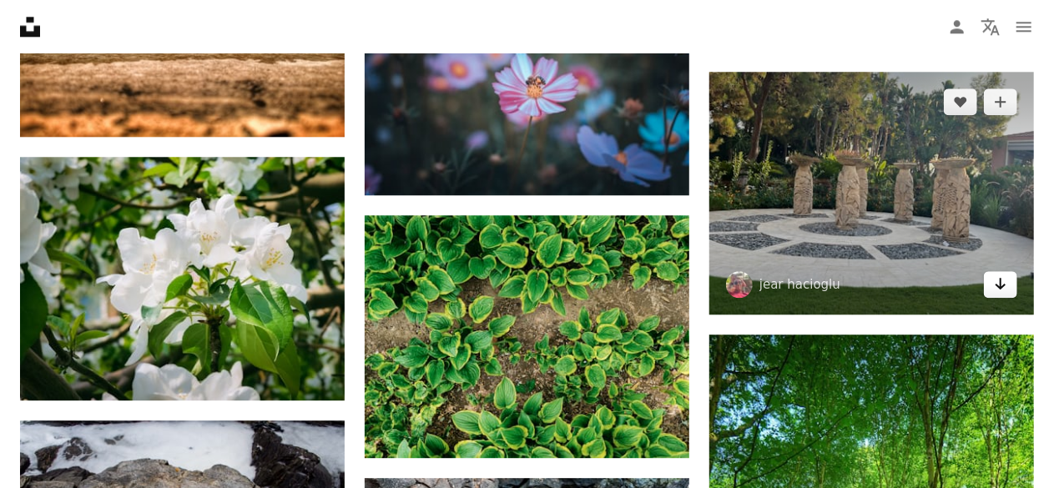
click at [999, 294] on icon "Arrow pointing down" at bounding box center [1000, 284] width 13 height 20
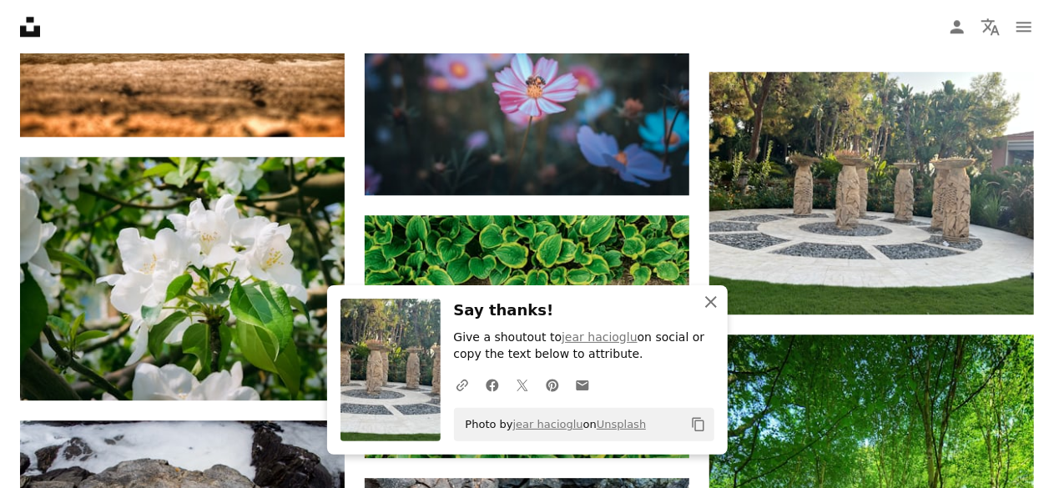
click at [710, 304] on icon "An X shape" at bounding box center [711, 302] width 20 height 20
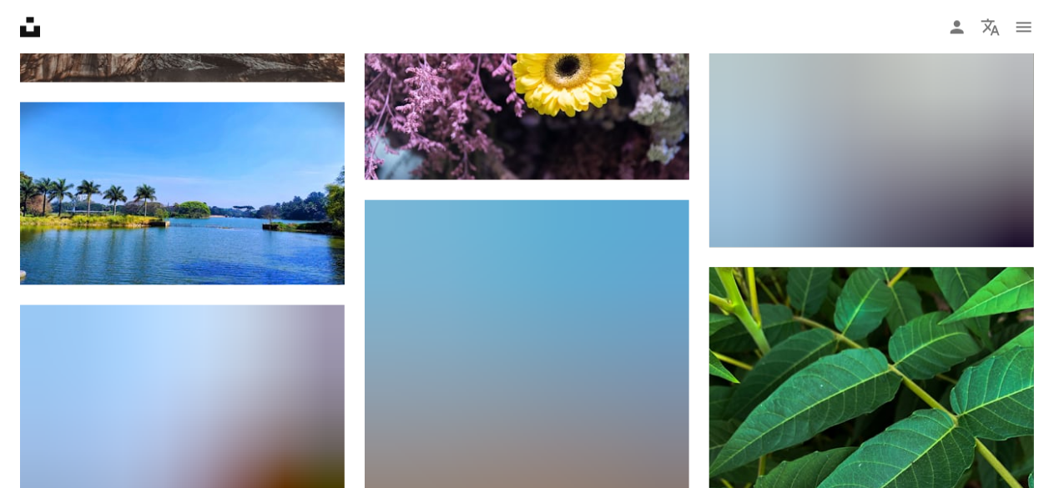
scroll to position [169268, 0]
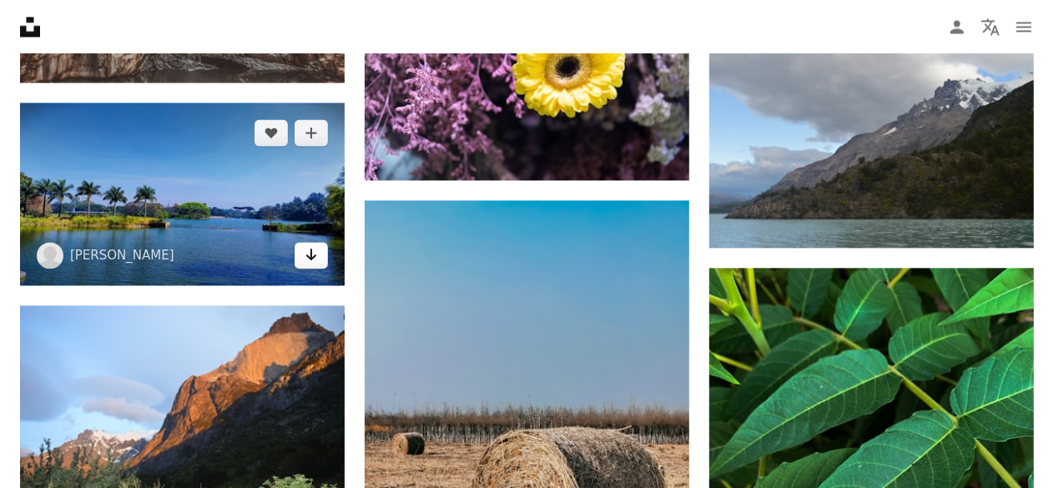
click at [313, 264] on icon "Arrow pointing down" at bounding box center [310, 254] width 13 height 20
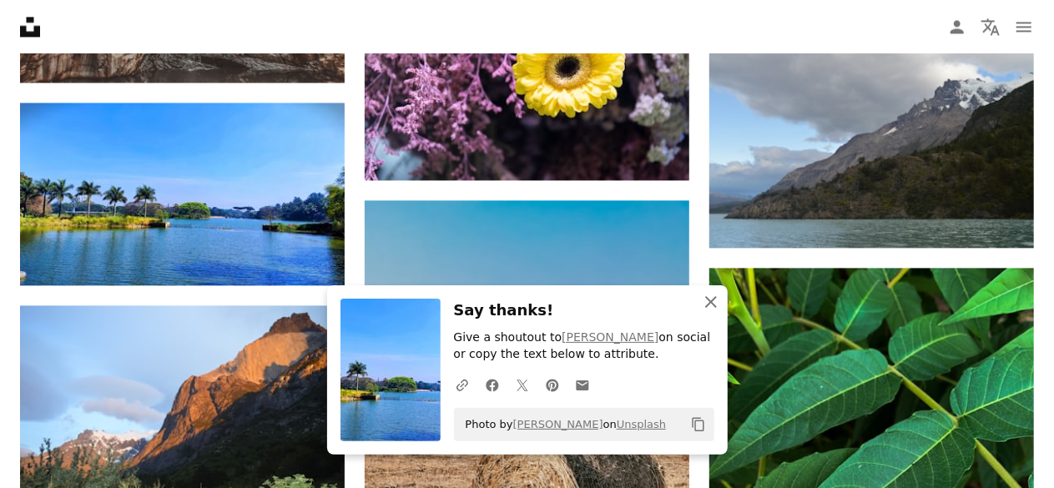
click at [713, 298] on icon "An X shape" at bounding box center [711, 302] width 20 height 20
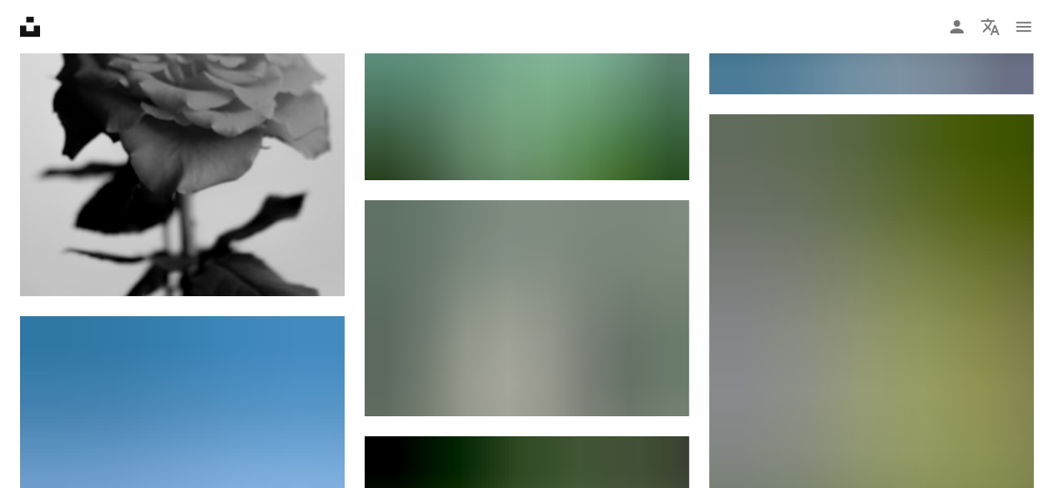
scroll to position [179703, 0]
